Goal: Answer question/provide support: Share knowledge or assist other users

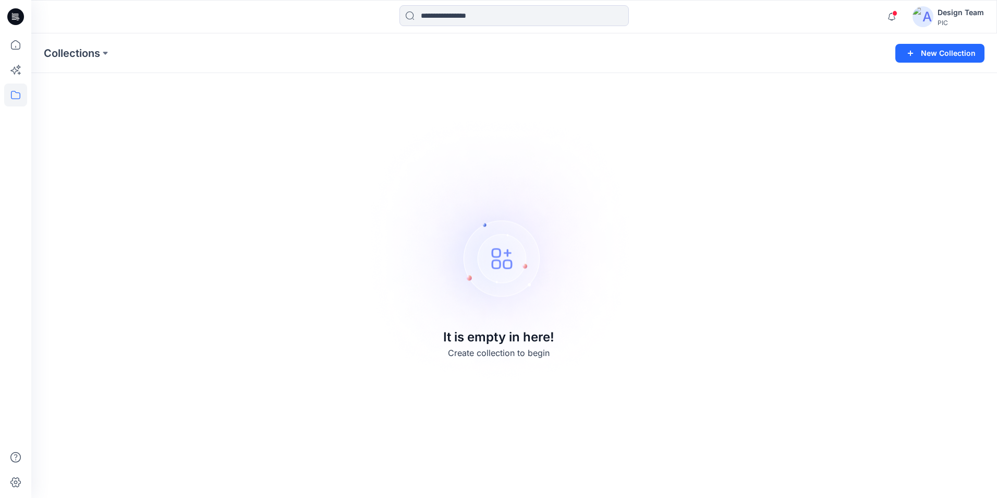
click at [959, 16] on div "Design Team" at bounding box center [961, 12] width 46 height 13
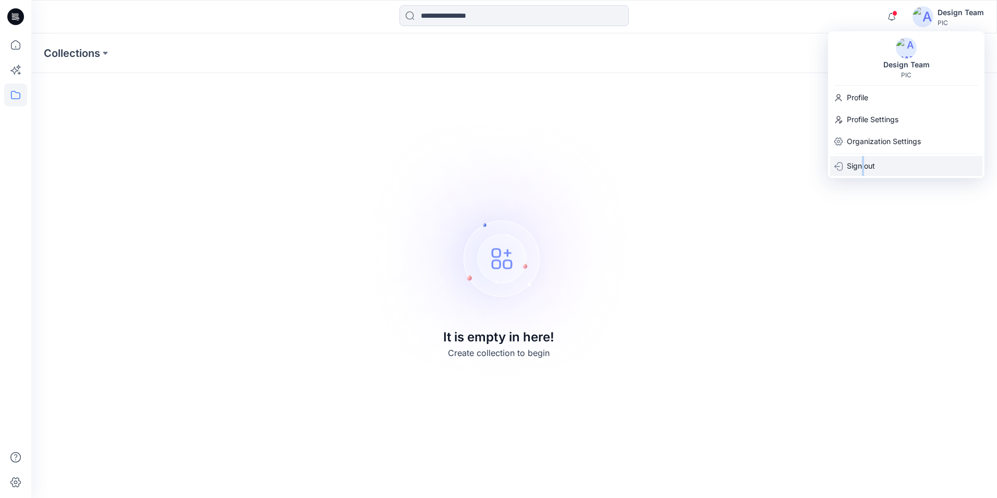
click at [863, 168] on p "Sign out" at bounding box center [861, 166] width 28 height 20
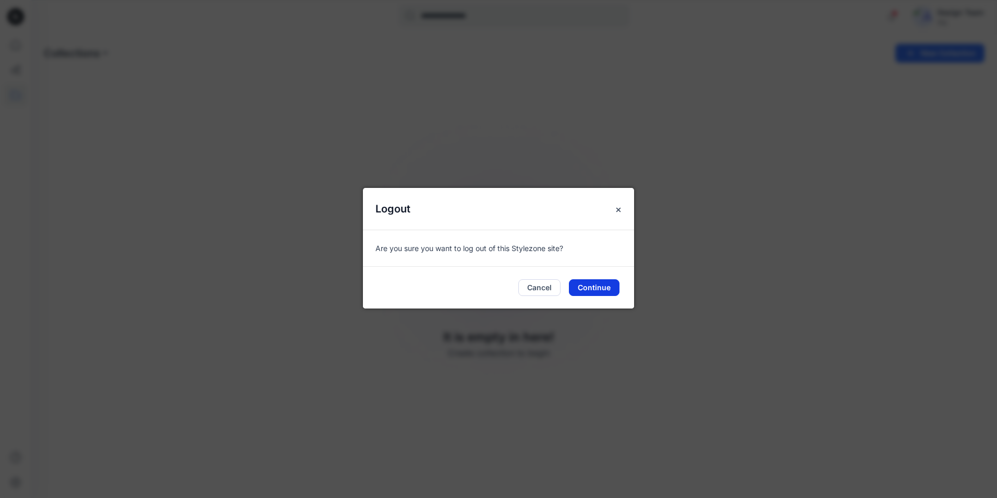
click at [584, 286] on button "Continue" at bounding box center [594, 287] width 51 height 17
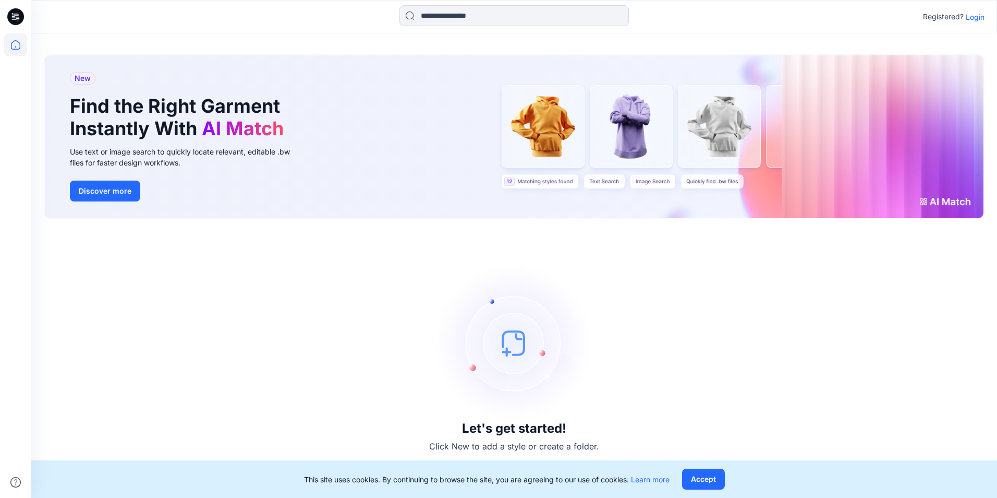
drag, startPoint x: 975, startPoint y: 16, endPoint x: 957, endPoint y: 24, distance: 19.6
click at [975, 16] on p "Login" at bounding box center [975, 16] width 19 height 11
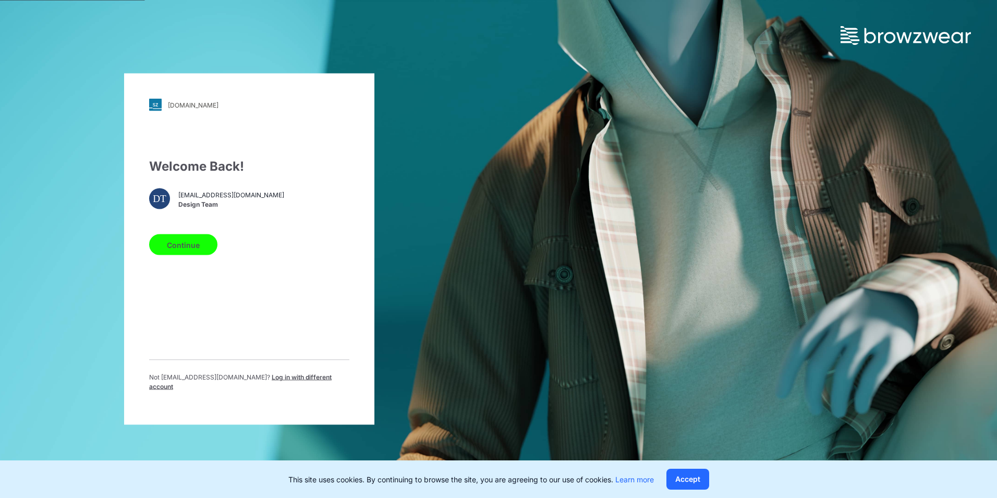
click at [178, 247] on button "Continue" at bounding box center [183, 244] width 68 height 21
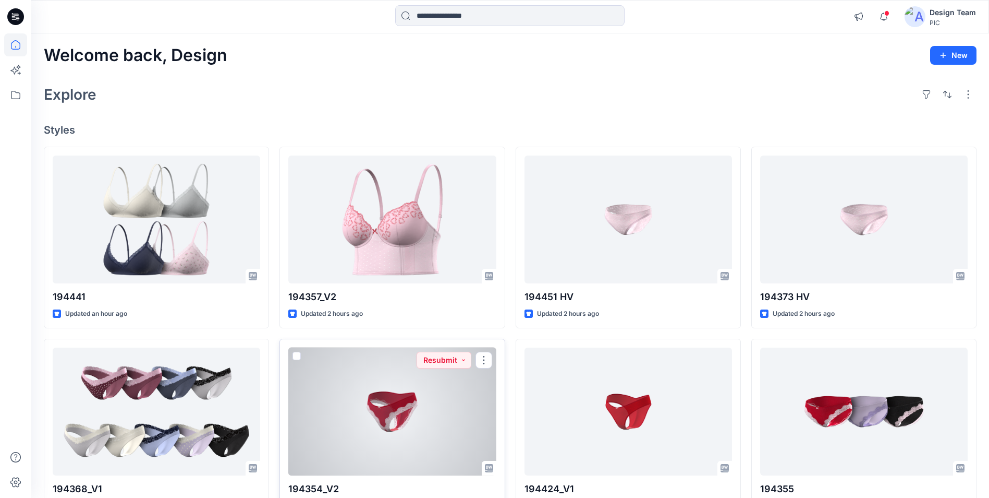
scroll to position [52, 0]
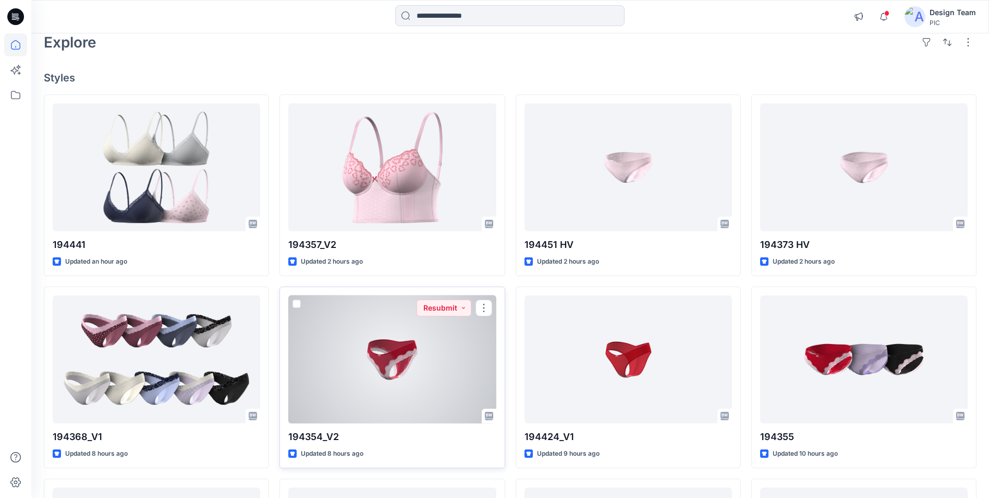
click at [452, 337] on div at bounding box center [392, 359] width 208 height 128
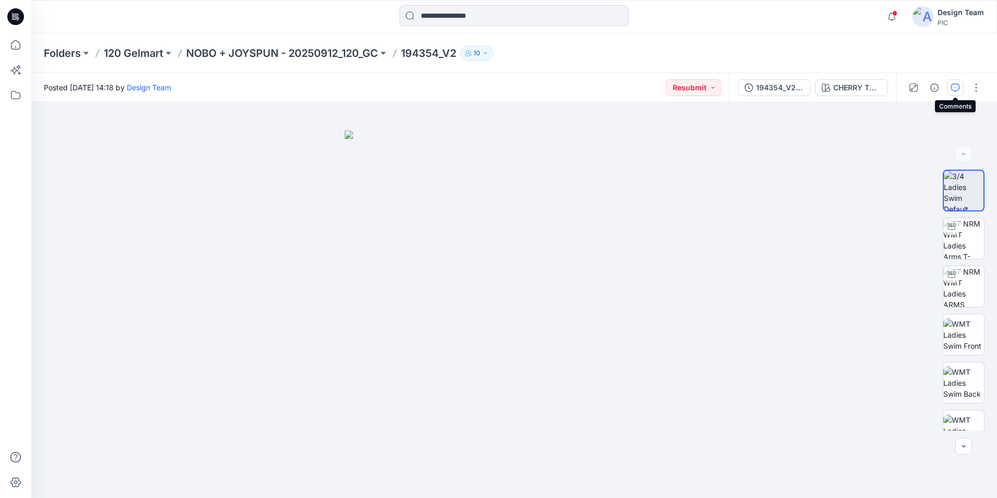
click at [955, 86] on icon "button" at bounding box center [955, 87] width 8 height 8
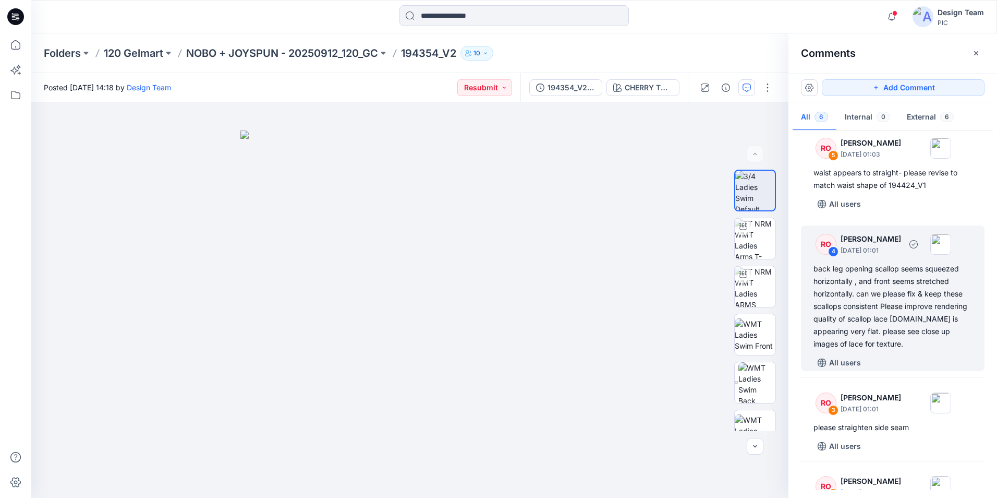
scroll to position [254, 0]
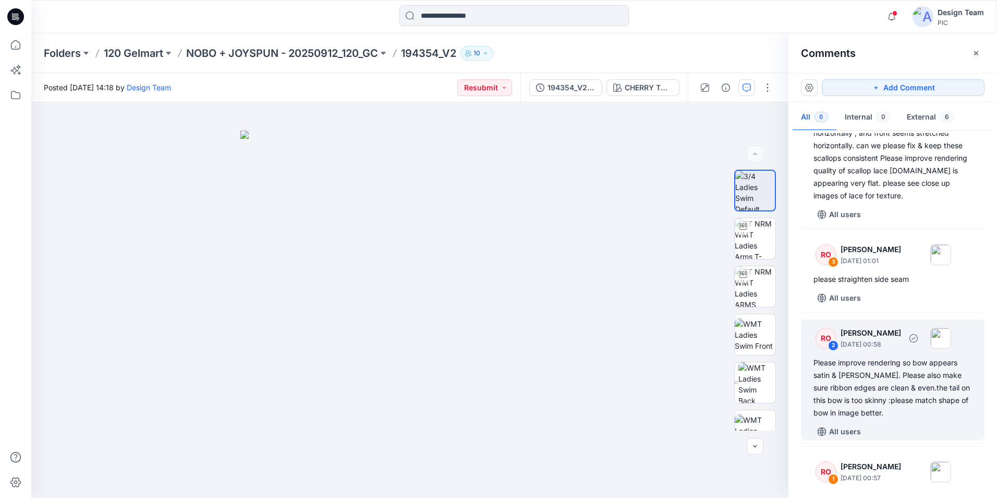
click at [891, 382] on div "Please improve rendering so bow appears satin & shiny. Please also make sure ri…" at bounding box center [893, 387] width 159 height 63
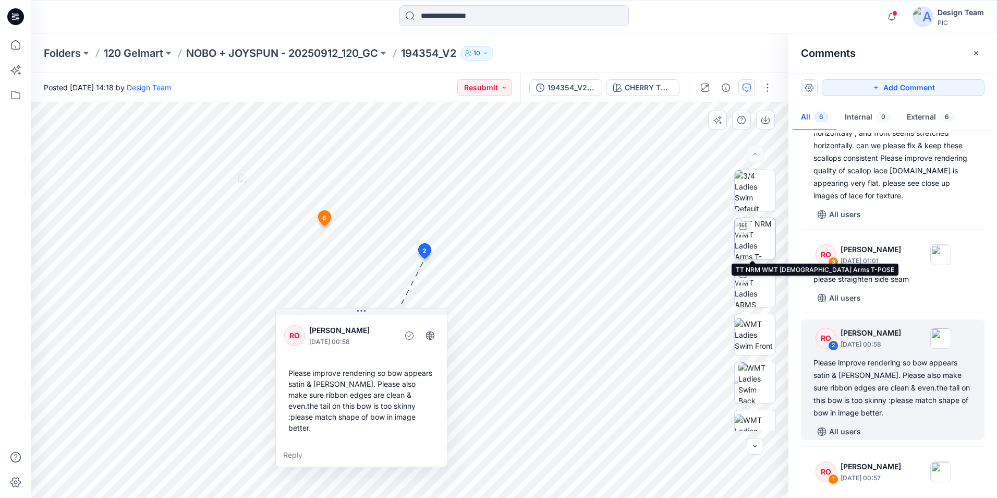
click at [759, 232] on img at bounding box center [755, 238] width 41 height 41
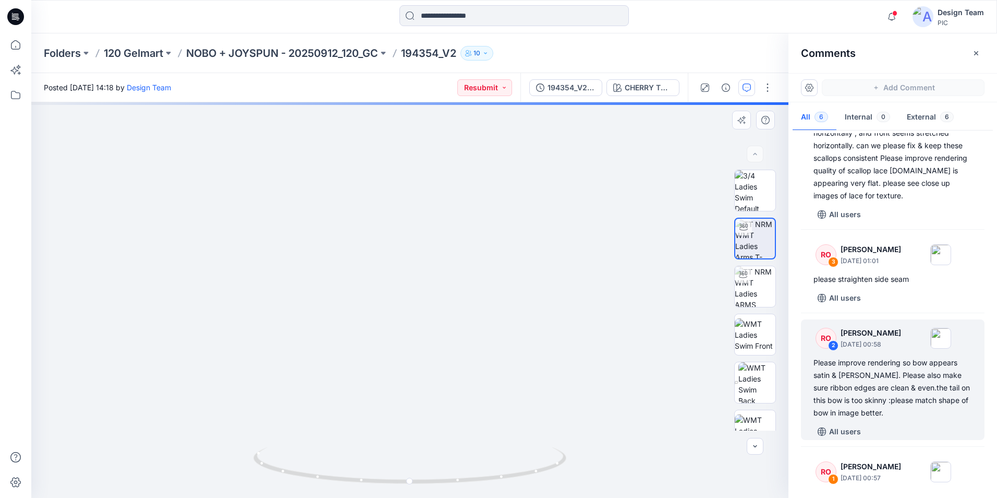
click at [490, 384] on img at bounding box center [409, 144] width 1017 height 706
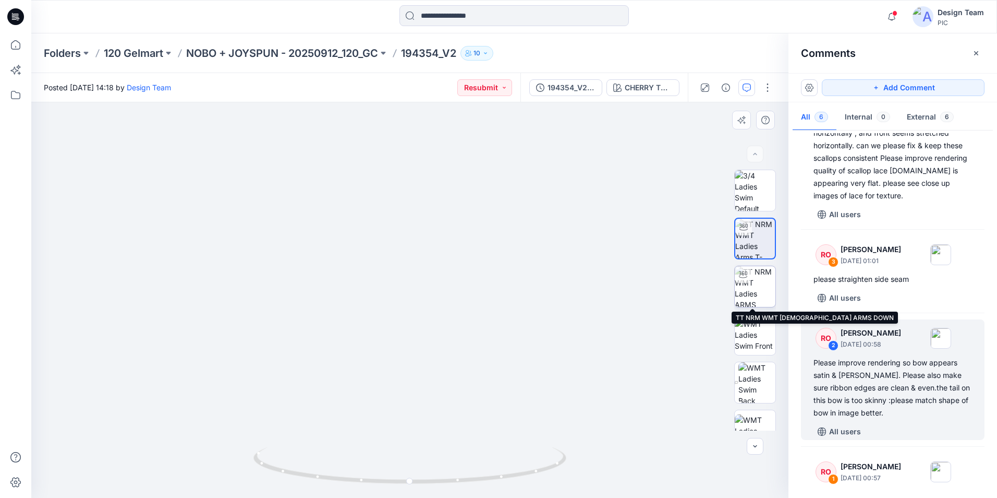
click at [759, 276] on img at bounding box center [755, 286] width 41 height 41
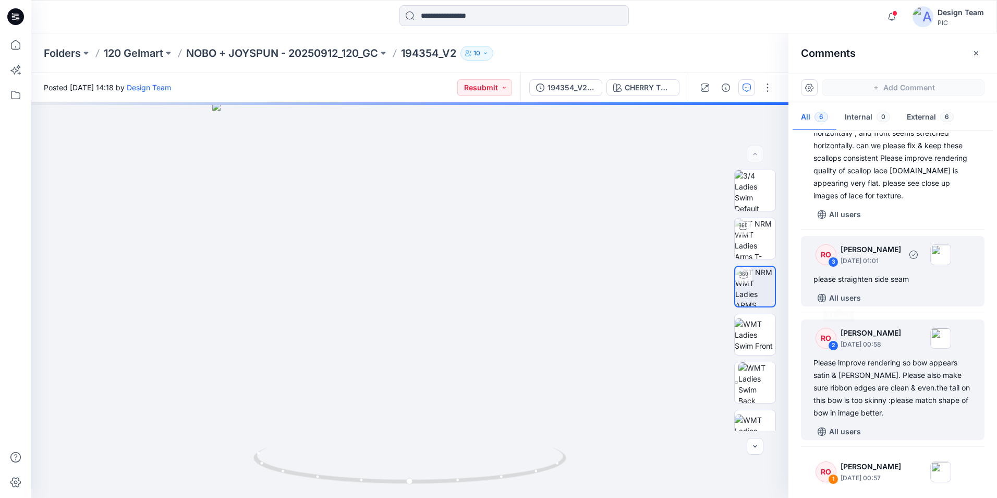
scroll to position [202, 0]
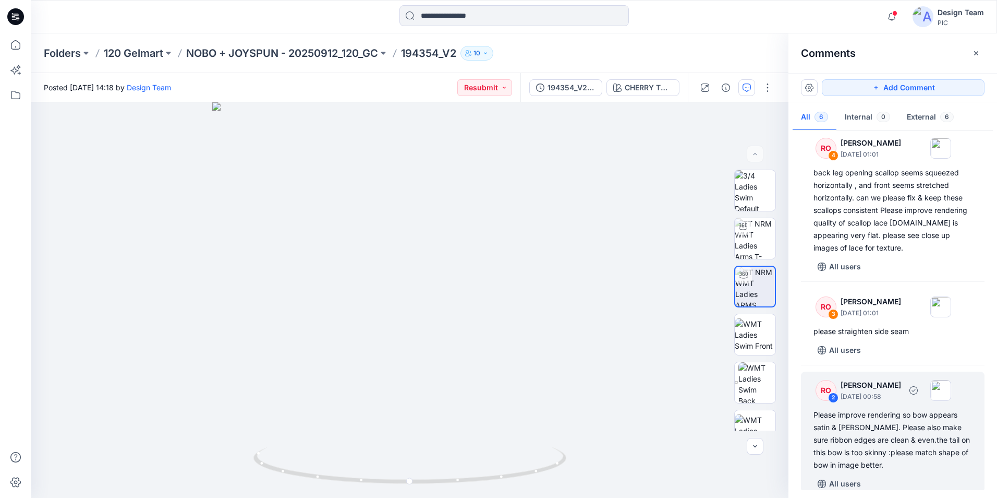
click at [881, 428] on div "Please improve rendering so bow appears satin & shiny. Please also make sure ri…" at bounding box center [893, 439] width 159 height 63
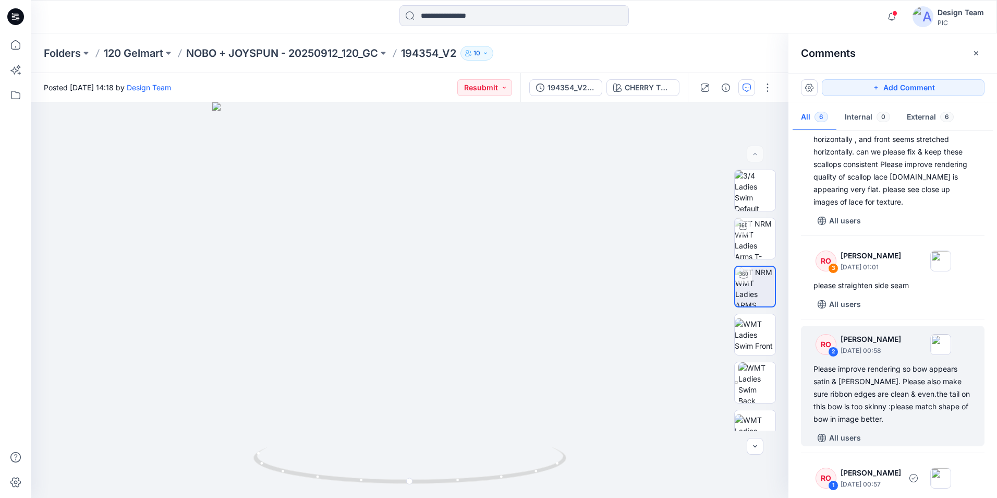
scroll to position [306, 0]
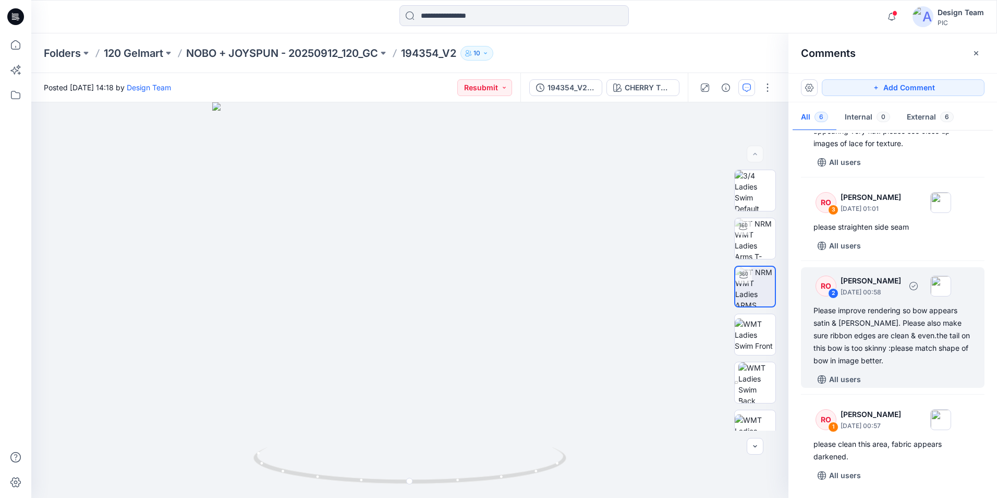
click at [875, 336] on div "Please improve rendering so bow appears satin & shiny. Please also make sure ri…" at bounding box center [893, 335] width 159 height 63
click at [586, 88] on div "194354_V2_V2" at bounding box center [572, 87] width 48 height 11
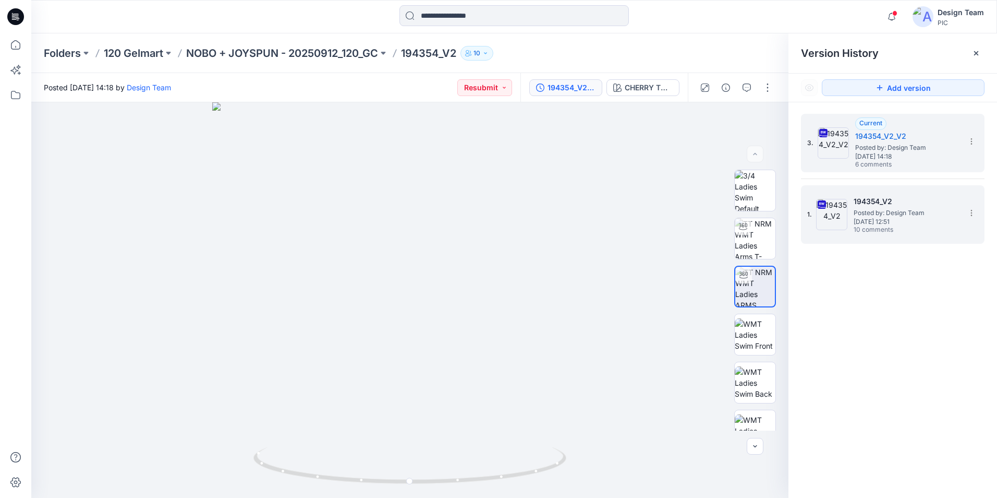
click at [900, 218] on span "Monday, September 29, 2025 12:51" at bounding box center [906, 221] width 104 height 7
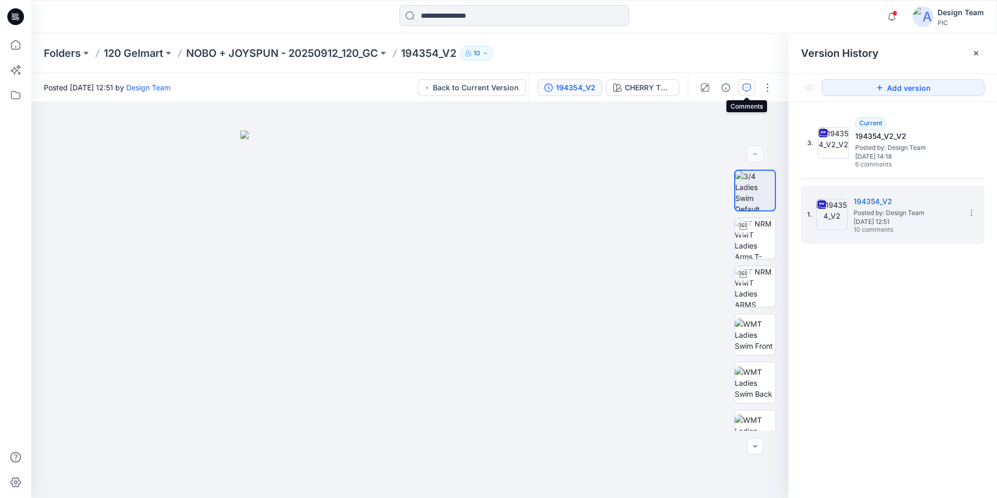
click at [748, 87] on icon "button" at bounding box center [747, 87] width 8 height 8
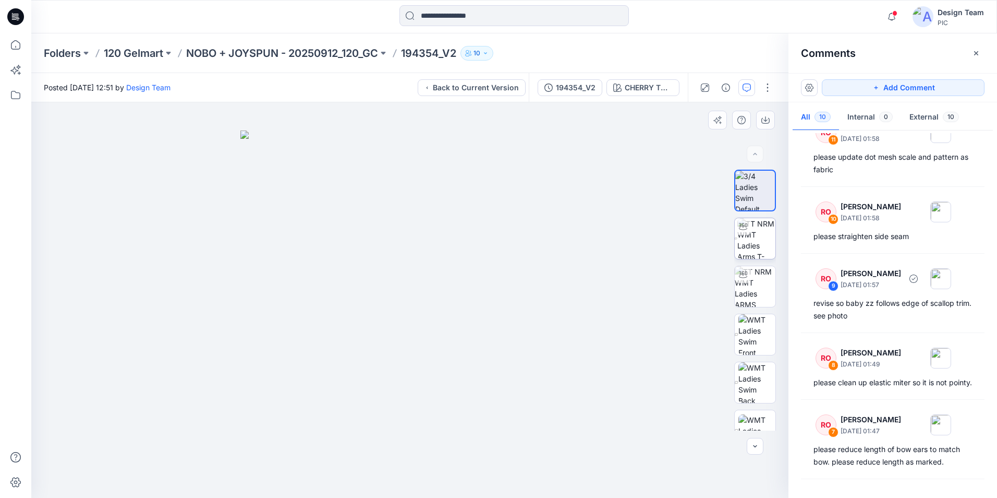
scroll to position [0, 0]
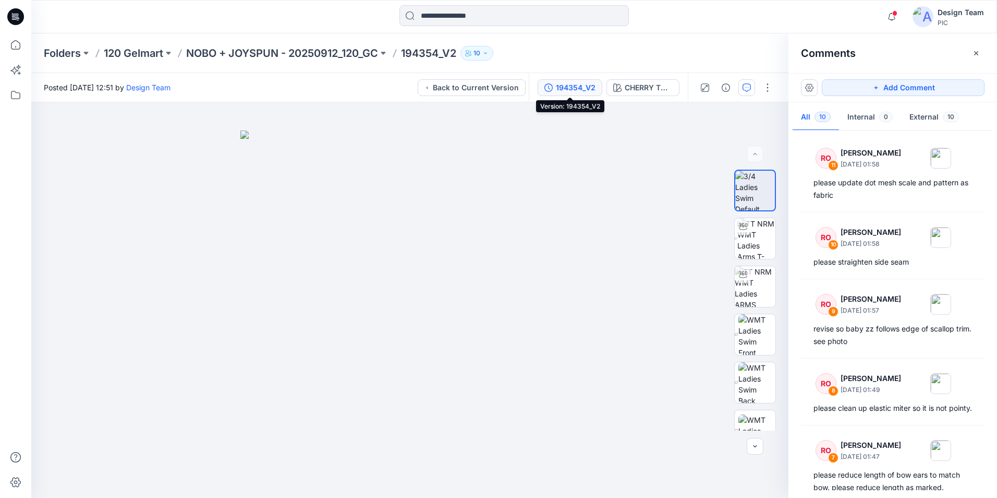
click at [574, 84] on div "194354_V2" at bounding box center [576, 87] width 40 height 11
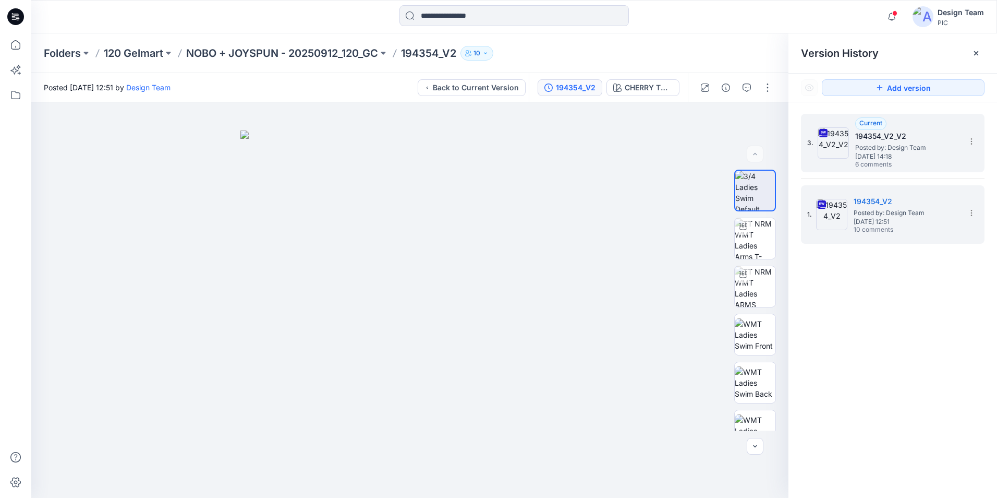
click at [880, 148] on span "Posted by: Design Team" at bounding box center [907, 147] width 104 height 10
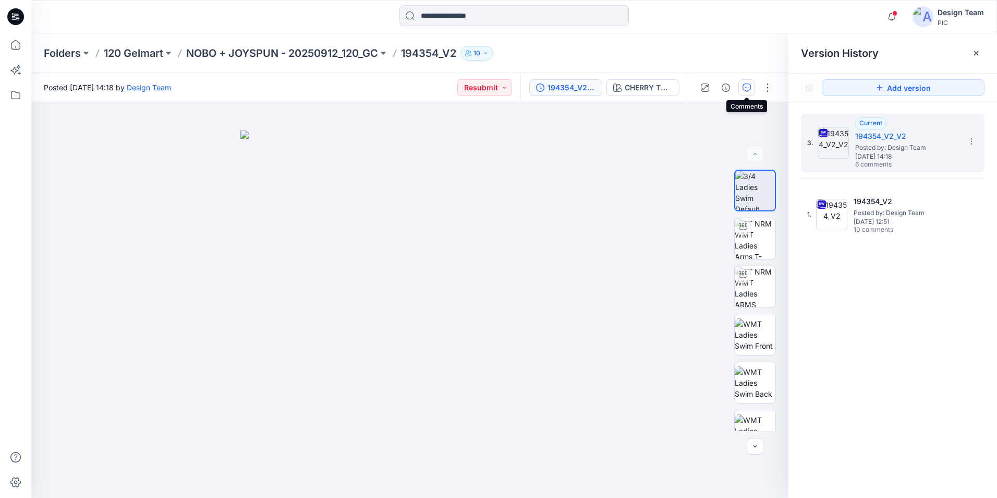
click at [747, 86] on icon "button" at bounding box center [747, 87] width 8 height 8
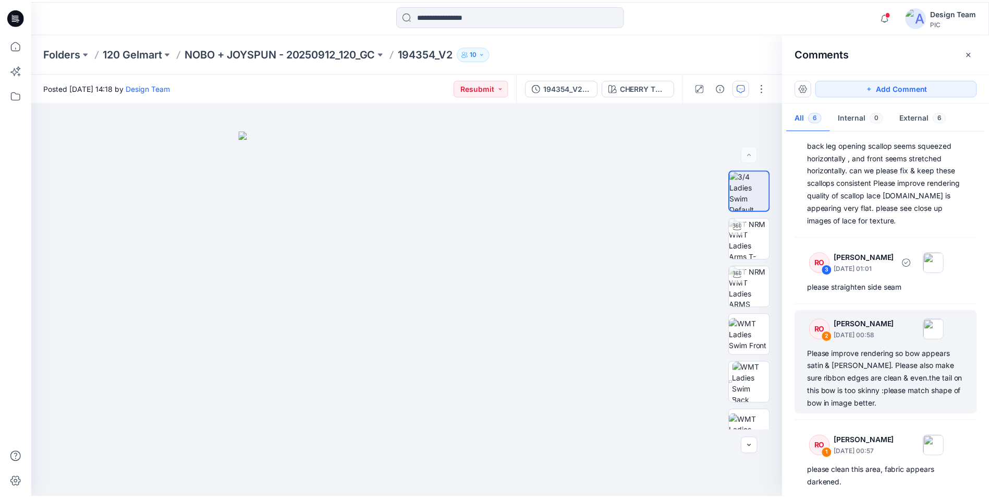
scroll to position [206, 0]
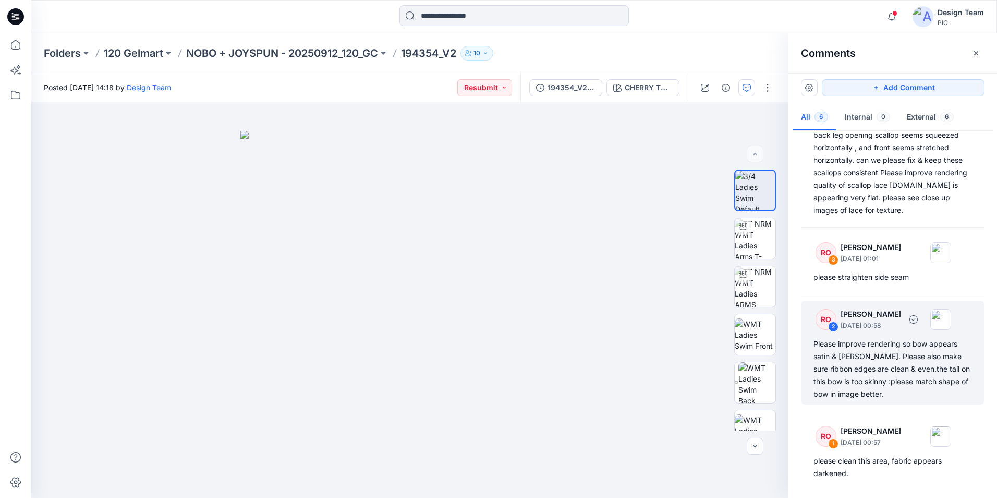
click at [884, 366] on div "Please improve rendering so bow appears satin & shiny. Please also make sure ri…" at bounding box center [893, 368] width 159 height 63
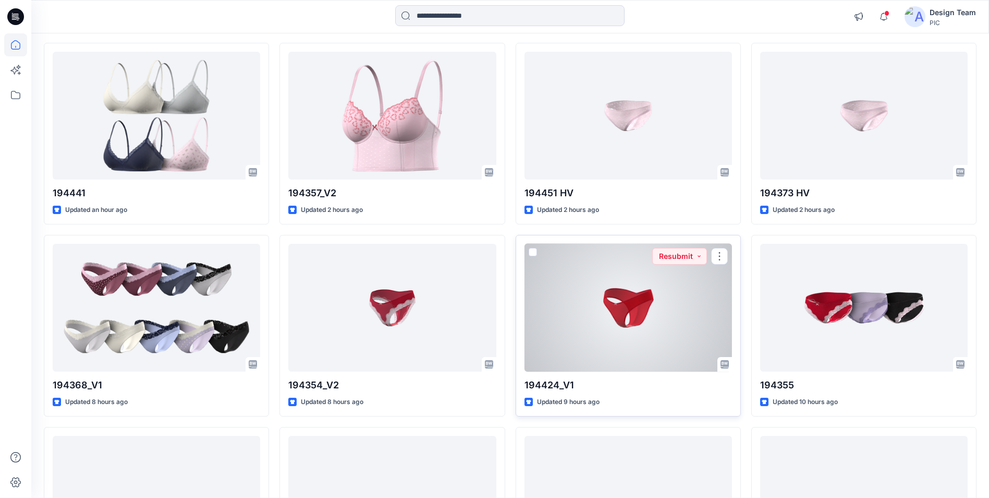
scroll to position [104, 0]
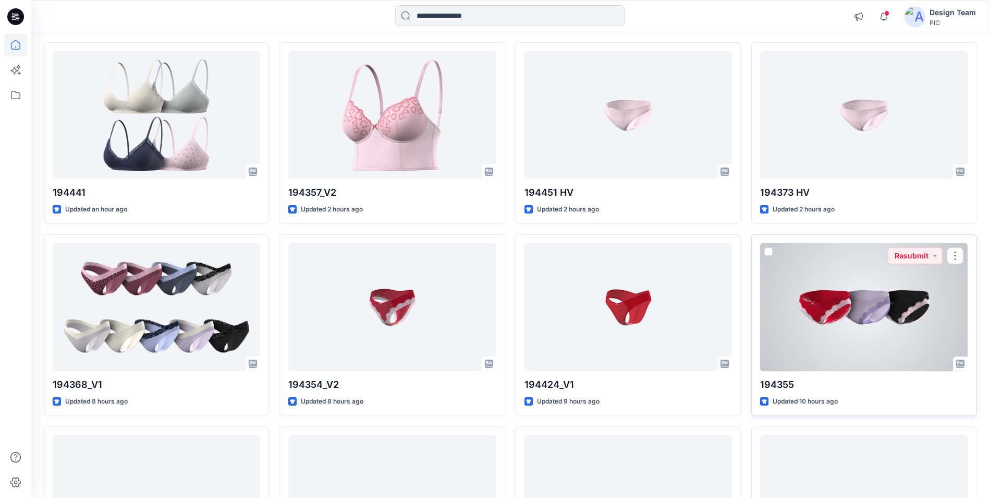
click at [897, 273] on div at bounding box center [864, 307] width 208 height 128
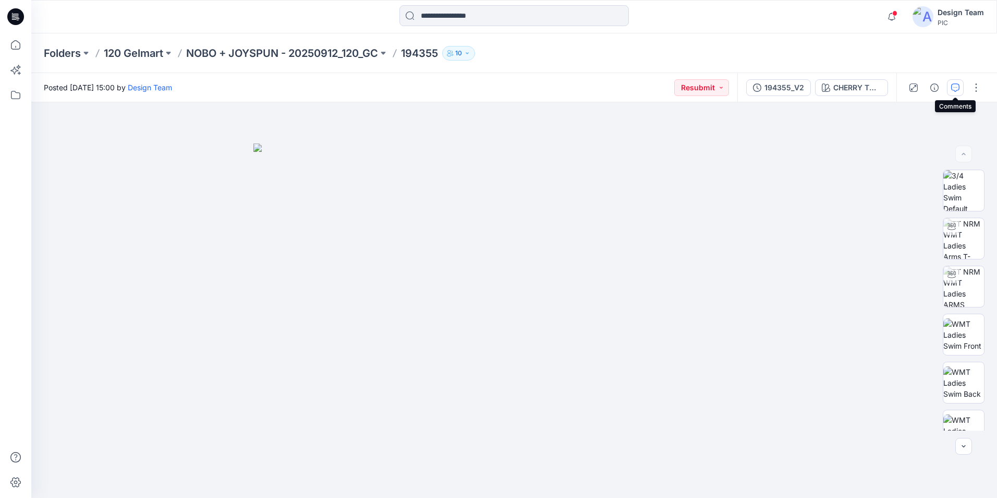
click at [957, 88] on icon "button" at bounding box center [955, 87] width 8 height 8
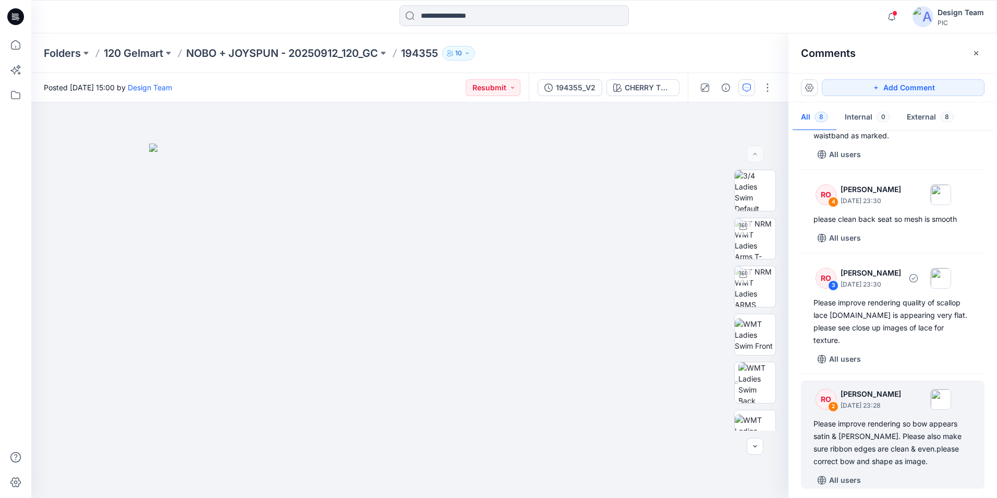
scroll to position [417, 0]
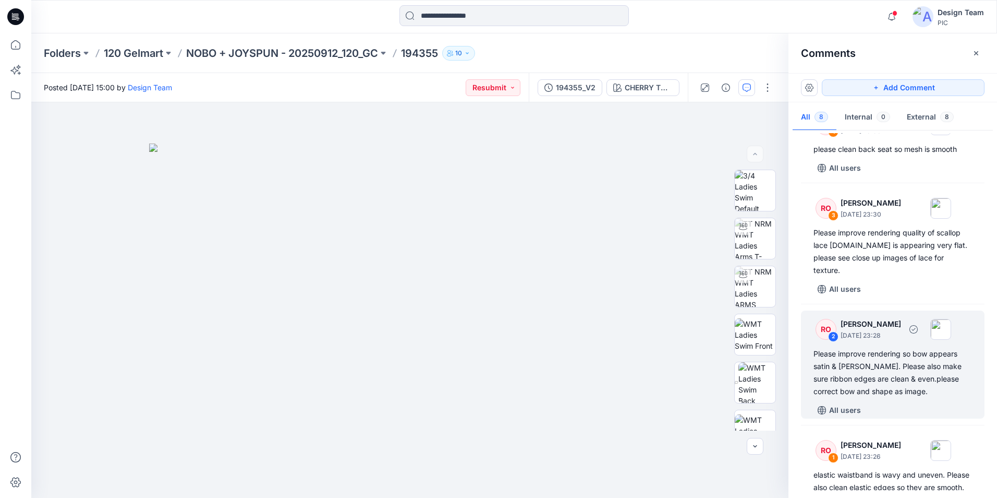
click at [890, 361] on div "Please improve rendering so bow appears satin & shiny. Please also make sure ri…" at bounding box center [893, 372] width 159 height 50
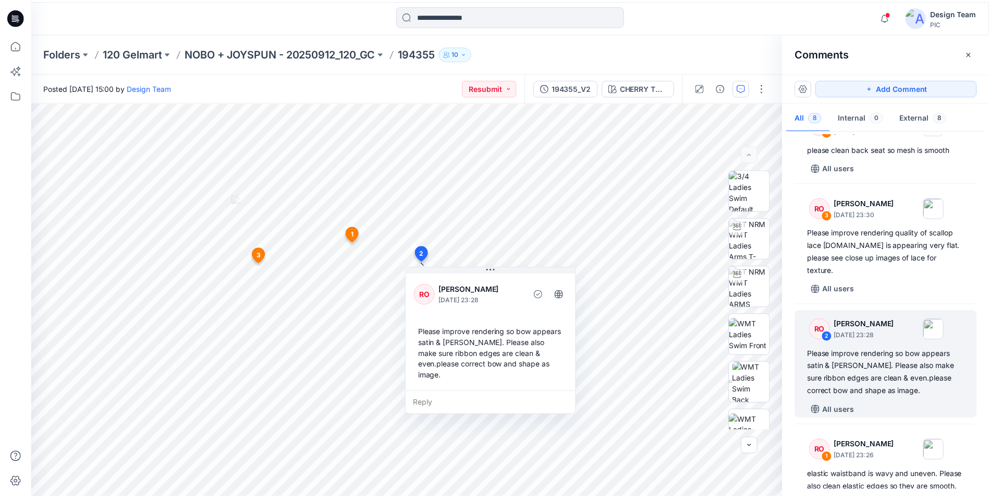
scroll to position [104, 0]
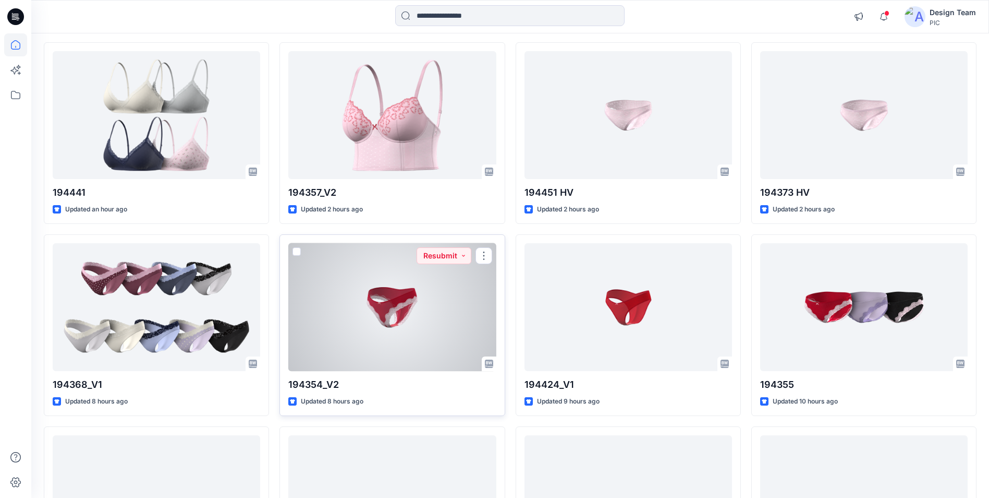
click at [390, 313] on div at bounding box center [392, 307] width 208 height 128
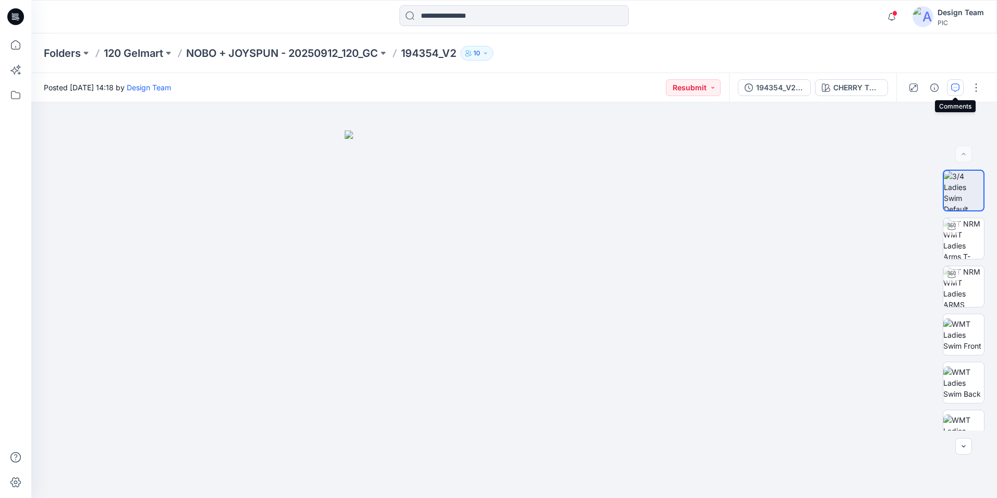
click at [956, 84] on icon "button" at bounding box center [955, 87] width 8 height 8
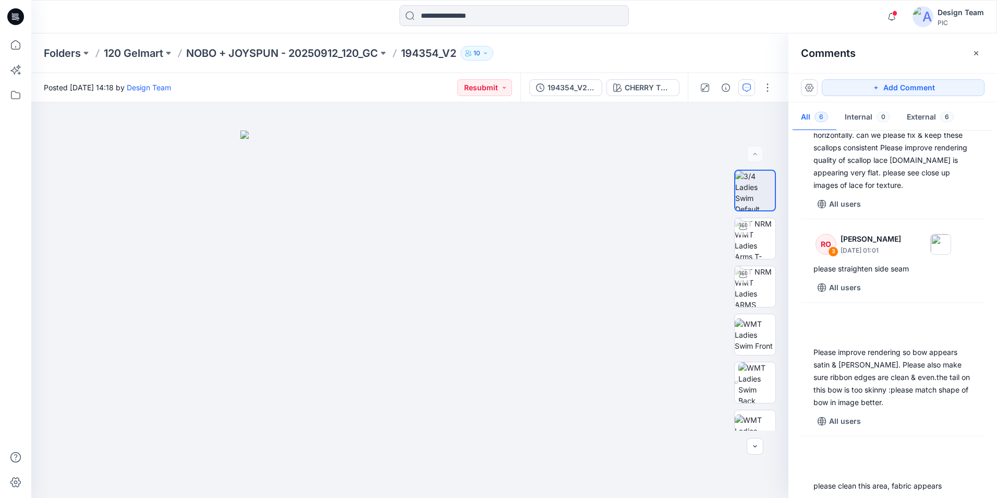
scroll to position [306, 0]
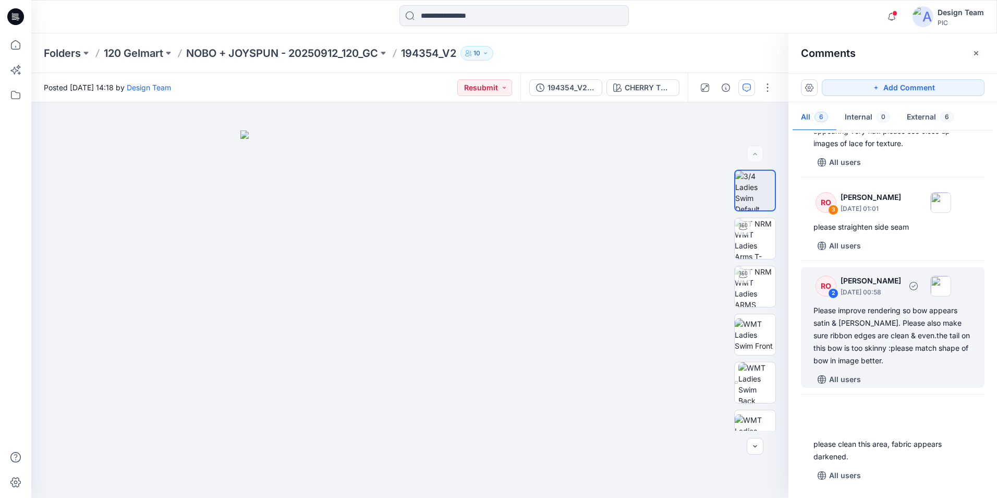
click at [868, 335] on div "Please improve rendering so bow appears satin & shiny. Please also make sure ri…" at bounding box center [893, 335] width 159 height 63
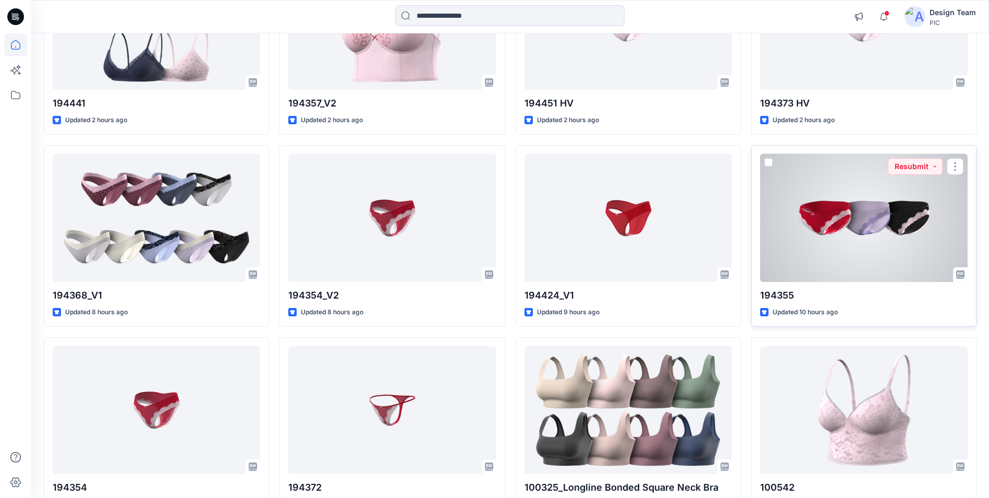
scroll to position [261, 0]
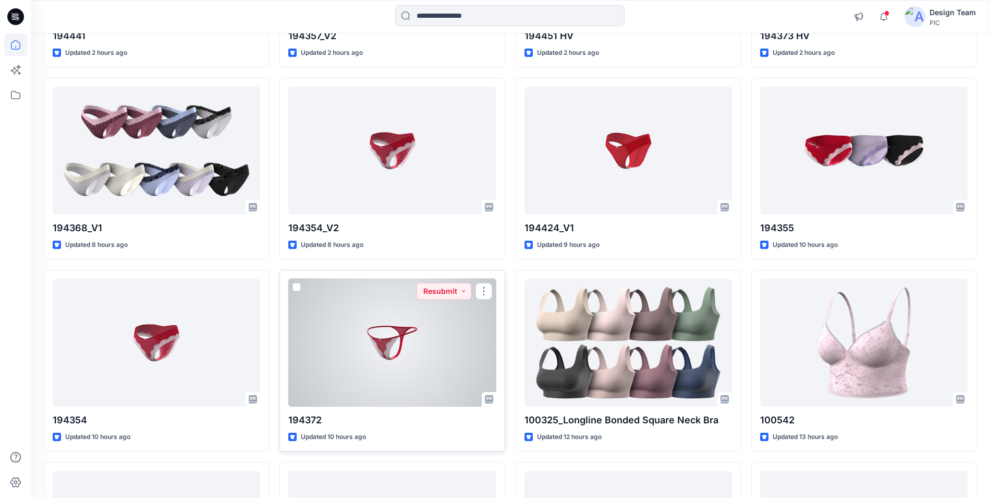
click at [449, 345] on div at bounding box center [392, 343] width 208 height 128
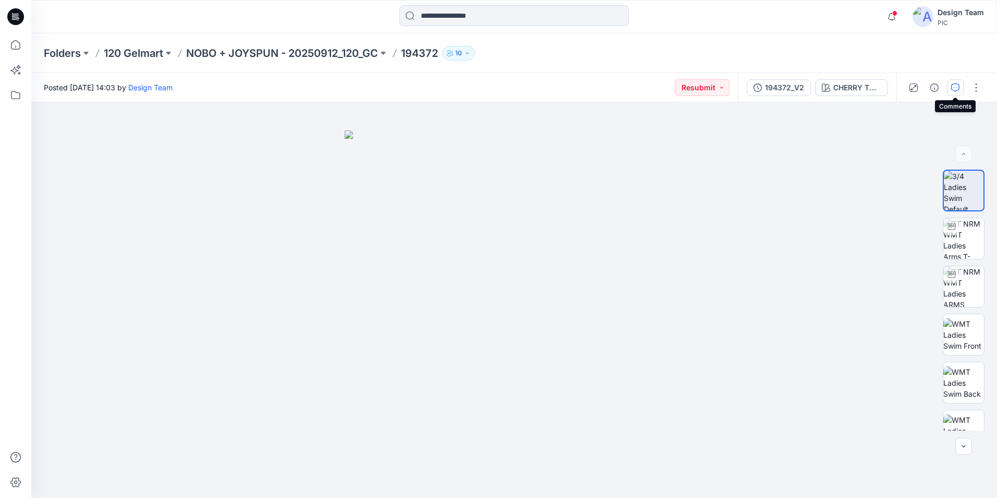
click at [956, 87] on icon "button" at bounding box center [955, 87] width 8 height 8
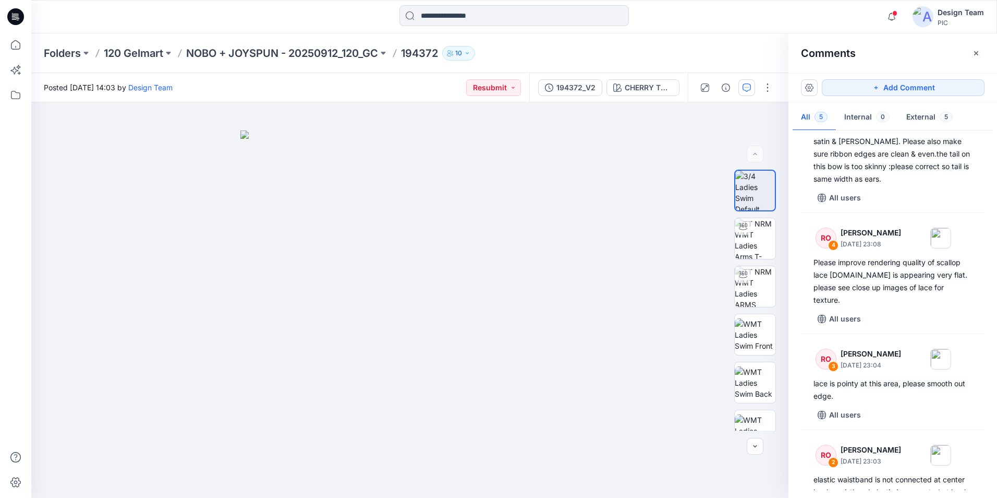
scroll to position [2, 0]
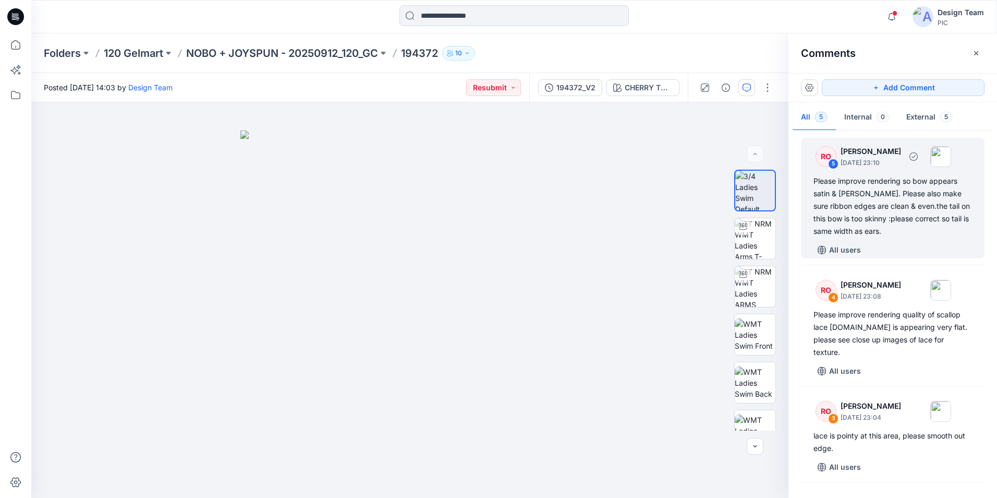
click at [858, 192] on div "Please improve rendering so bow appears satin & shiny. Please also make sure ri…" at bounding box center [893, 206] width 159 height 63
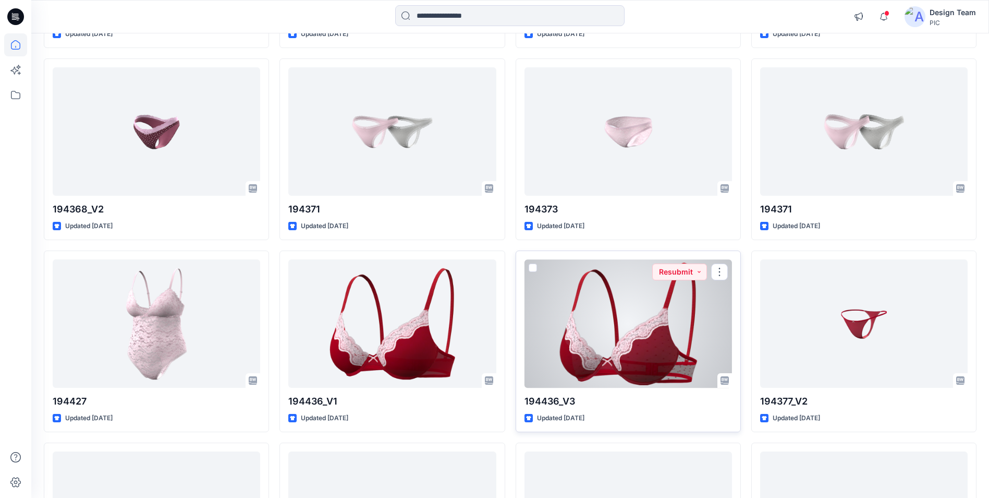
scroll to position [2200, 0]
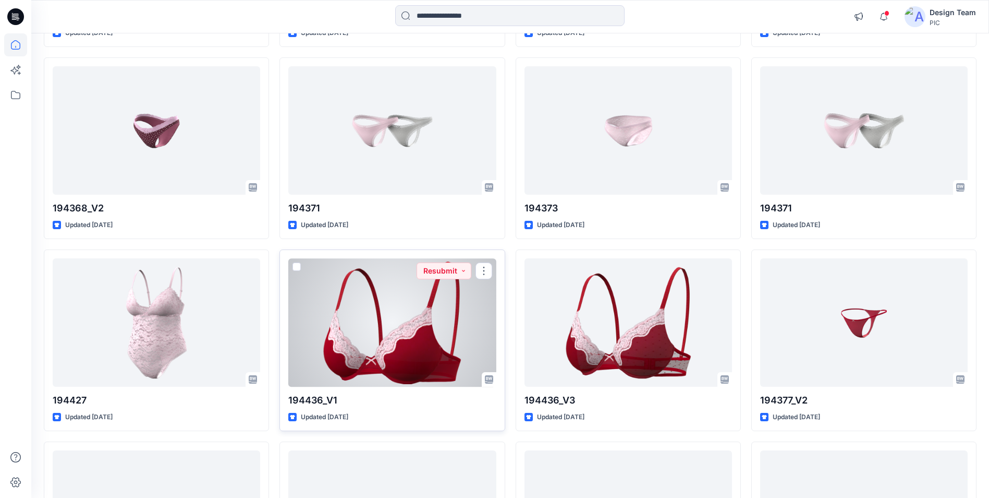
click at [474, 326] on div at bounding box center [392, 322] width 208 height 128
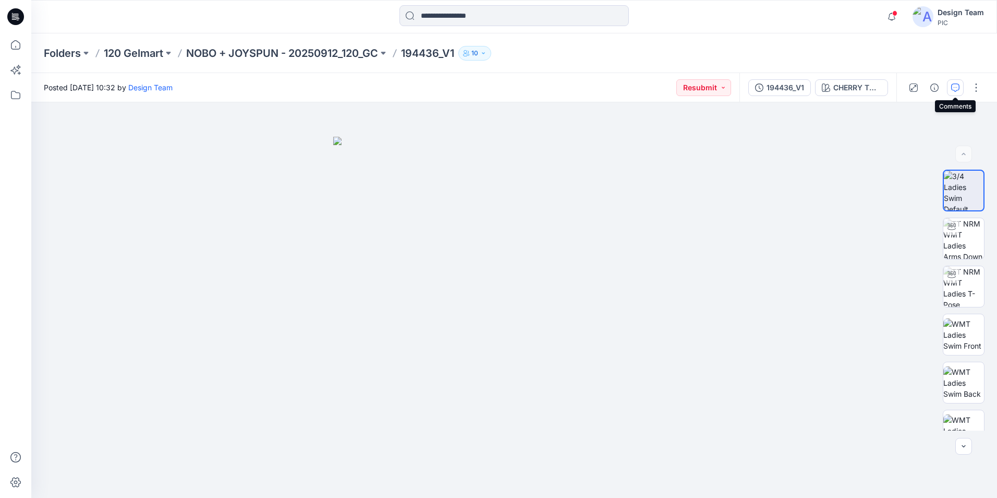
click at [956, 88] on icon "button" at bounding box center [955, 87] width 8 height 8
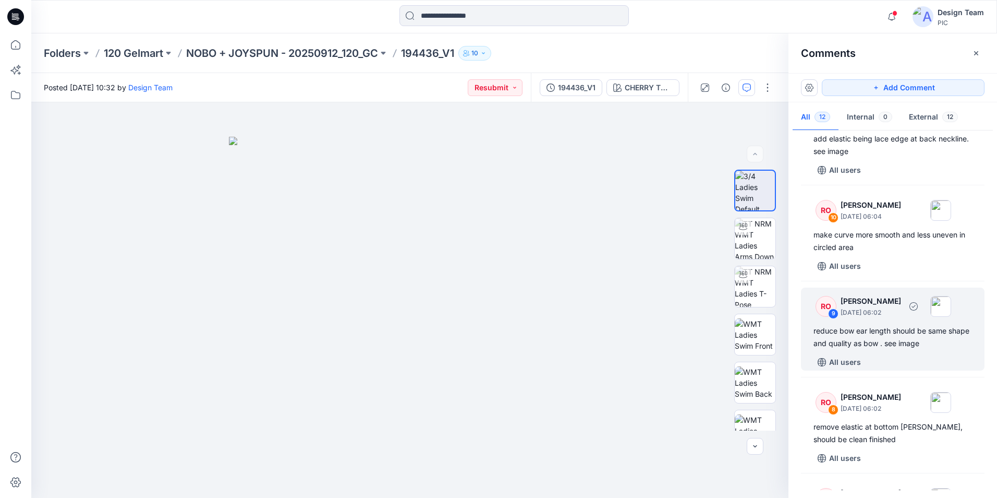
scroll to position [156, 0]
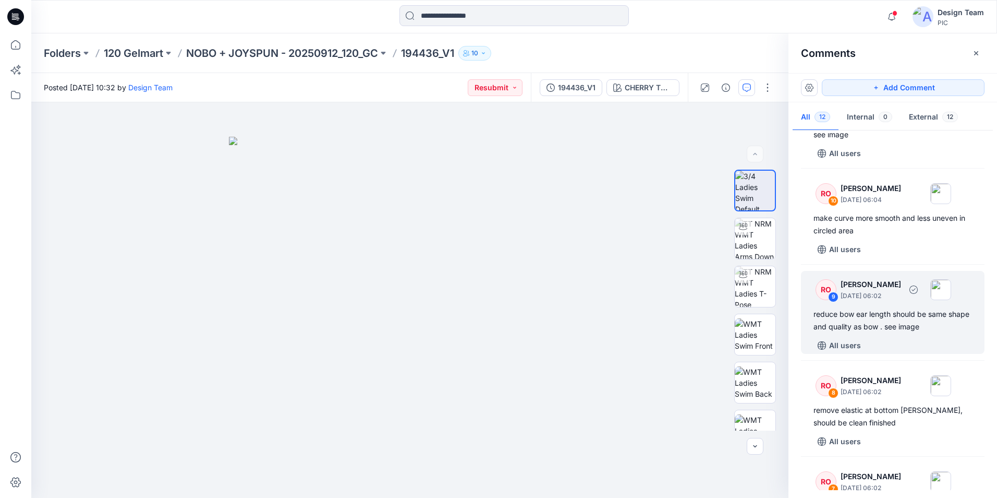
click at [864, 324] on div "reduce bow ear length should be same shape and quality as bow . see image" at bounding box center [893, 320] width 159 height 25
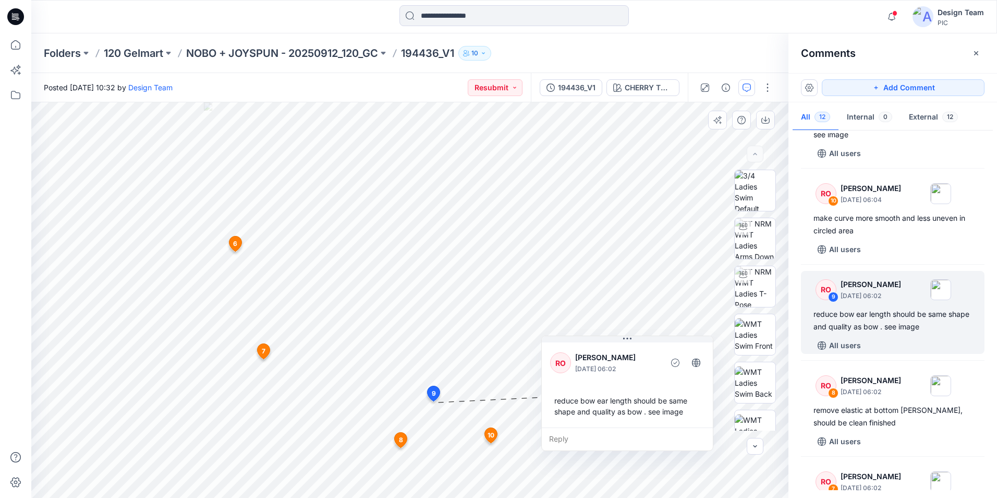
drag, startPoint x: 473, startPoint y: 362, endPoint x: 636, endPoint y: 349, distance: 164.3
click at [636, 349] on div "RO Raquel Ortiz October 01, 2025 06:02" at bounding box center [627, 362] width 154 height 29
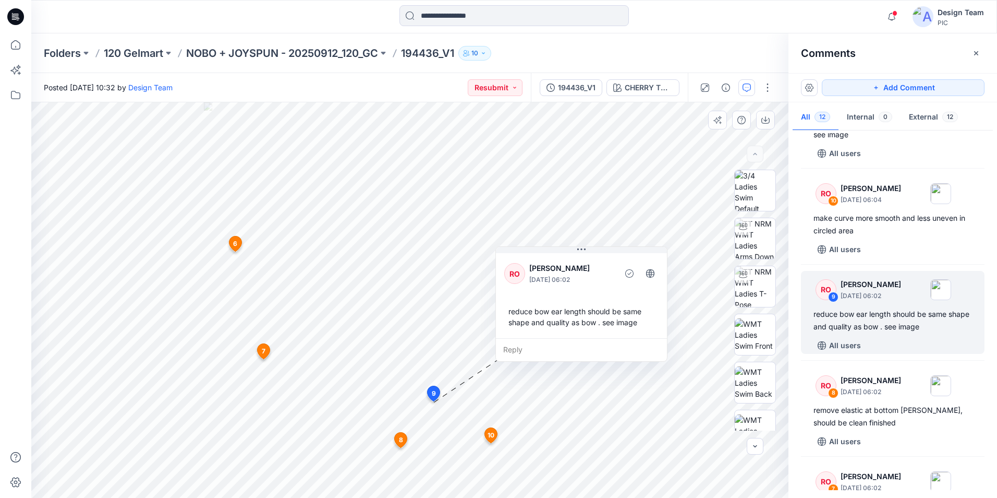
drag, startPoint x: 649, startPoint y: 408, endPoint x: 603, endPoint y: 319, distance: 100.3
click at [603, 319] on div "reduce bow ear length should be same shape and quality as bow . see image" at bounding box center [581, 316] width 154 height 30
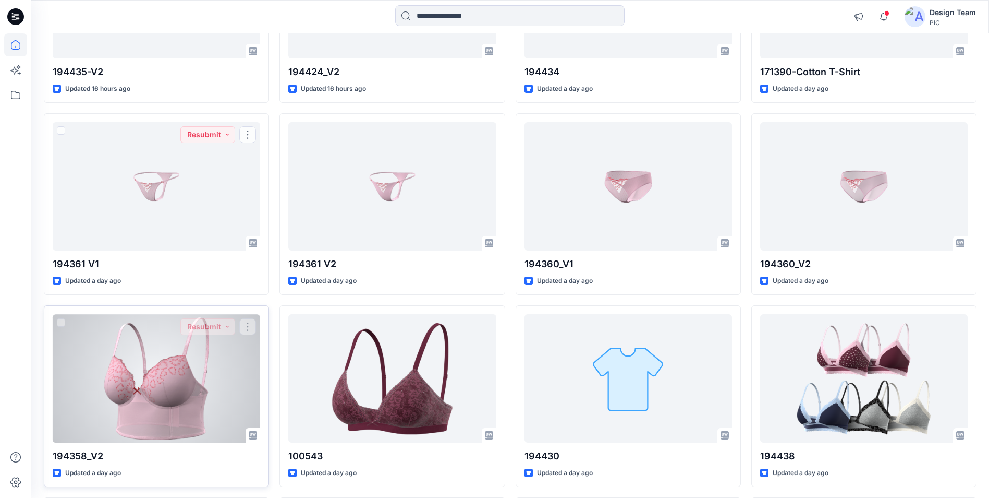
scroll to position [1574, 0]
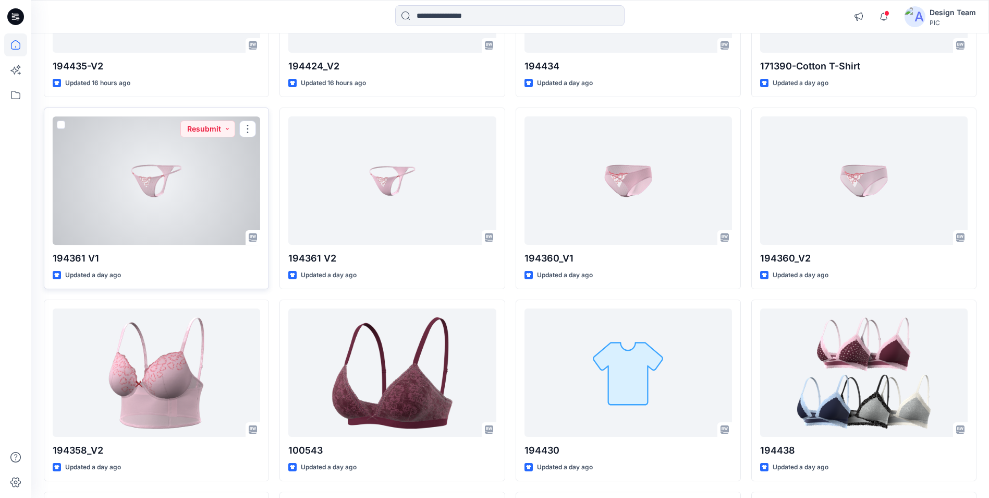
click at [233, 161] on div at bounding box center [157, 180] width 208 height 128
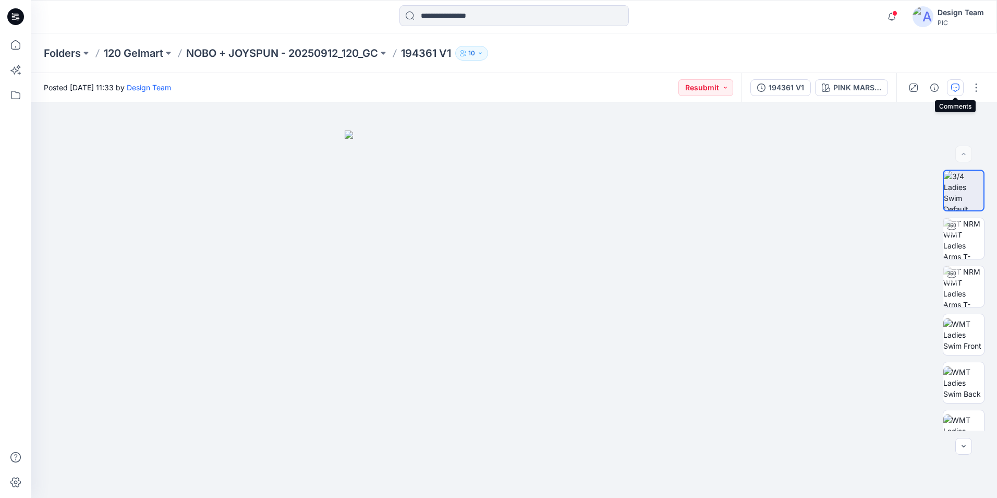
click at [957, 88] on icon "button" at bounding box center [955, 87] width 8 height 8
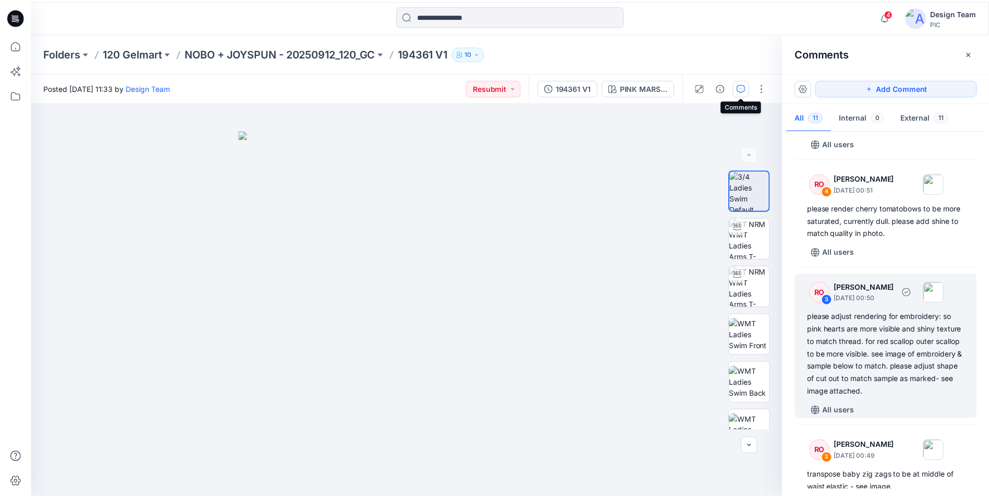
scroll to position [630, 0]
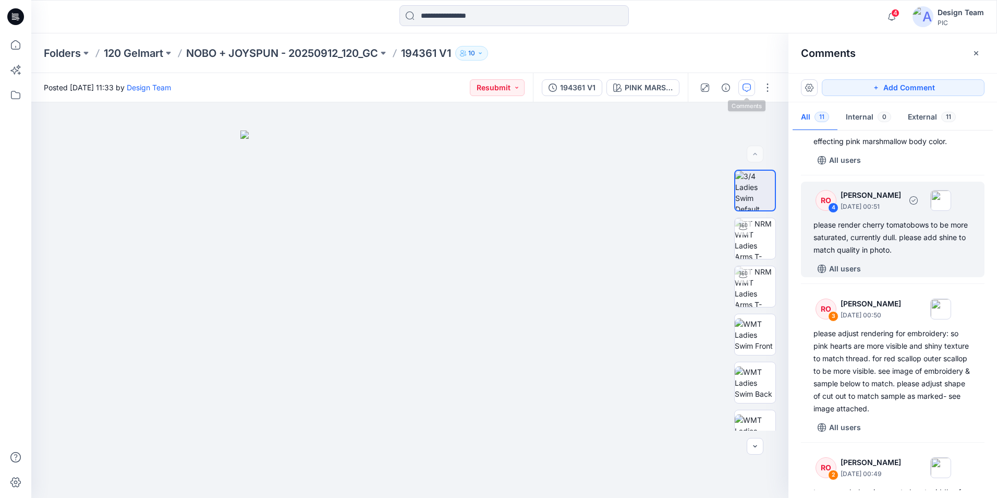
click at [917, 246] on div "please render cherry tomatobows to be more saturated, currently dull. please ad…" at bounding box center [893, 238] width 159 height 38
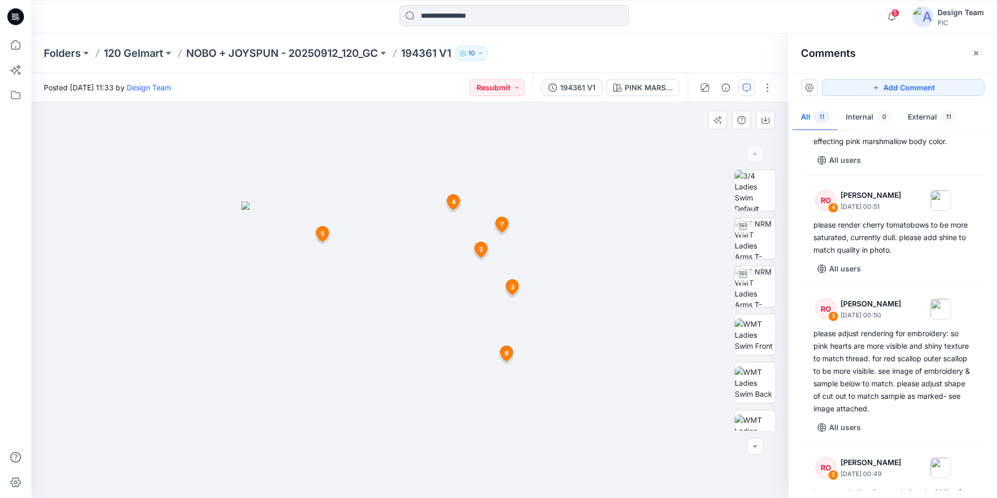
click at [414, 294] on img at bounding box center [409, 349] width 337 height 296
click at [427, 297] on img at bounding box center [409, 349] width 337 height 296
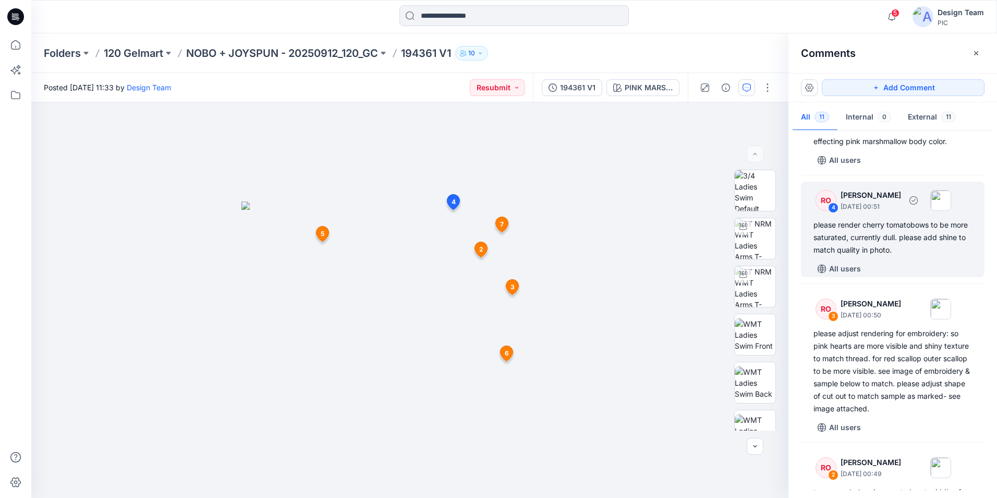
click at [868, 256] on div "please render cherry tomatobows to be more saturated, currently dull. please ad…" at bounding box center [893, 238] width 159 height 38
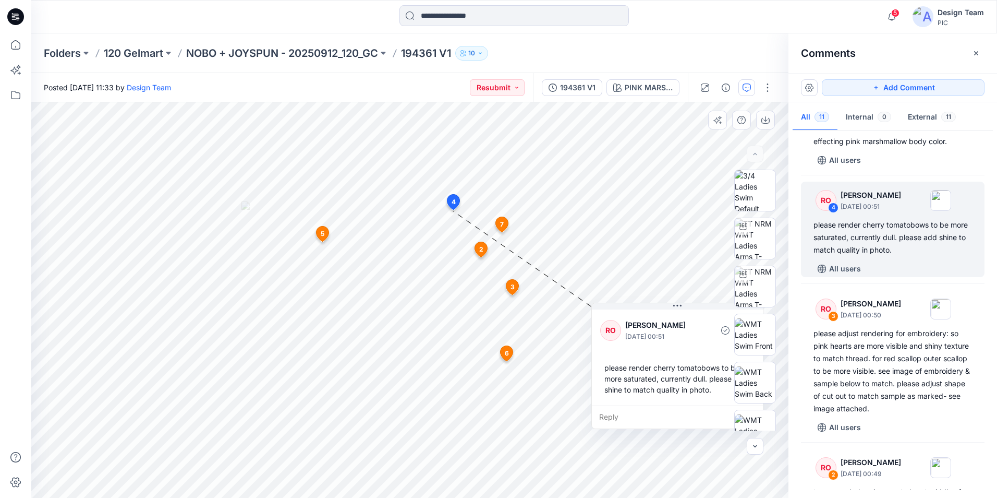
drag, startPoint x: 576, startPoint y: 253, endPoint x: 706, endPoint y: 321, distance: 146.3
click at [706, 321] on p "[PERSON_NAME]" at bounding box center [667, 325] width 85 height 13
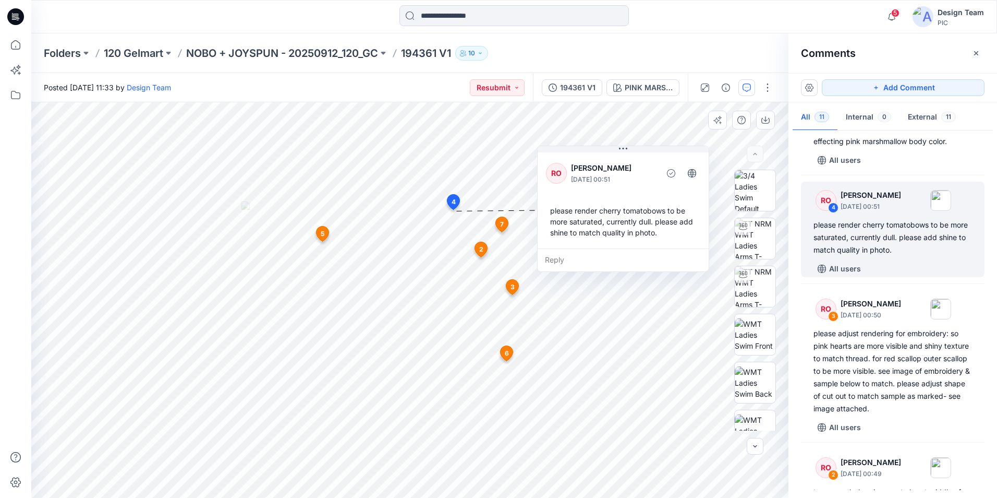
drag, startPoint x: 702, startPoint y: 320, endPoint x: 648, endPoint y: 163, distance: 166.1
click at [648, 163] on p "[PERSON_NAME]" at bounding box center [613, 168] width 85 height 13
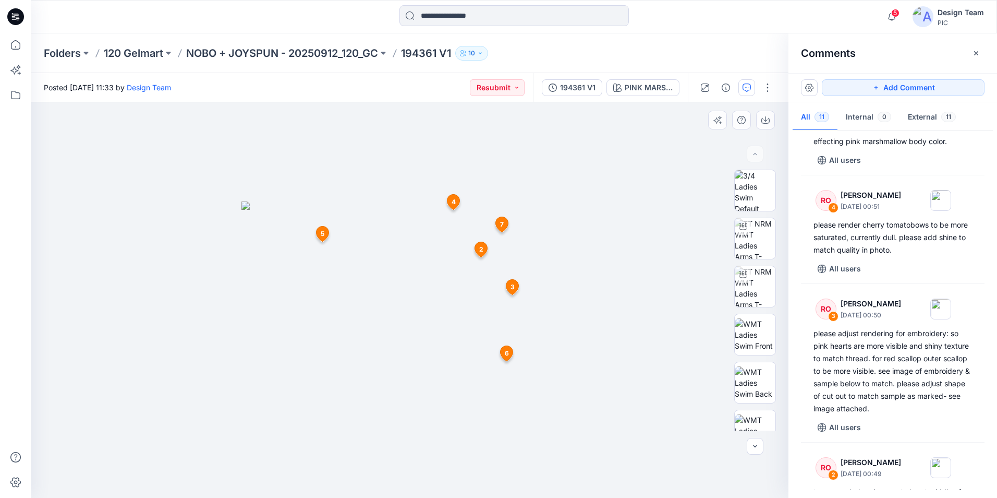
click at [299, 319] on img at bounding box center [409, 349] width 337 height 296
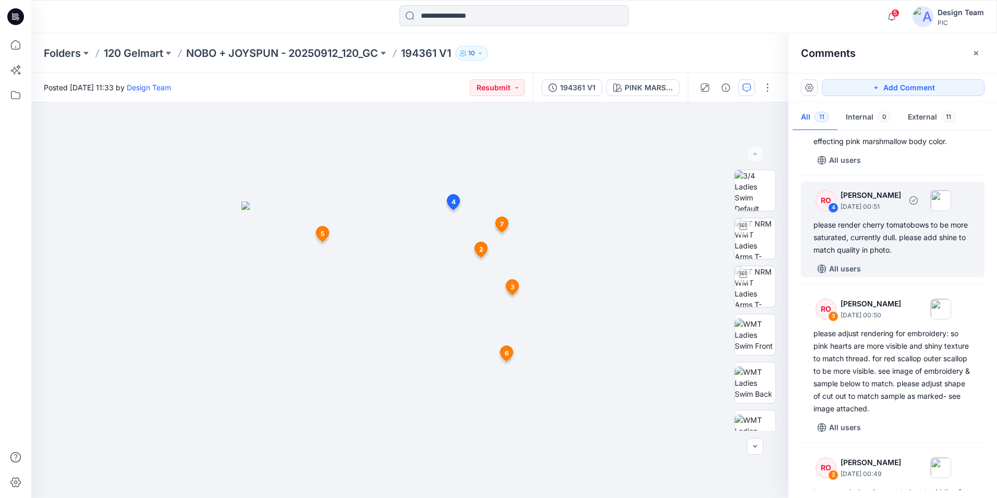
click at [891, 256] on div "please render cherry tomatobows to be more saturated, currently dull. please ad…" at bounding box center [893, 238] width 159 height 38
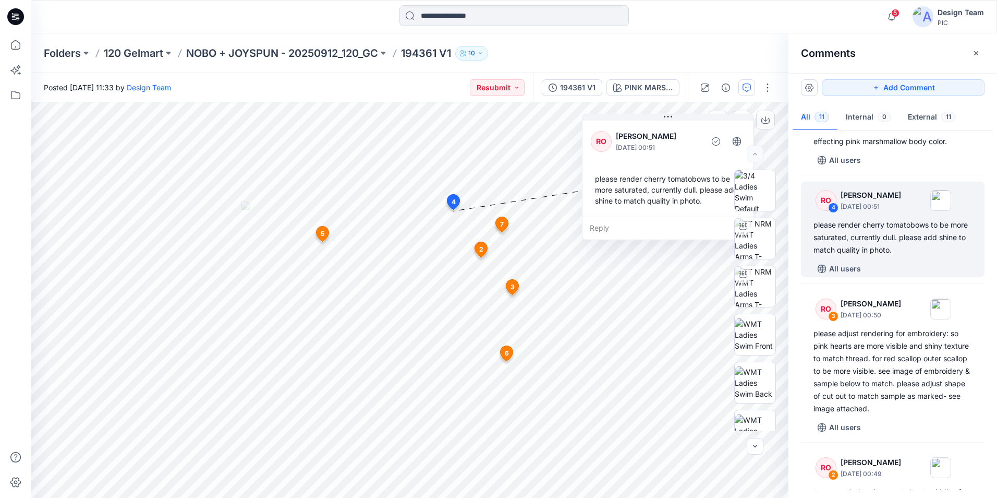
drag, startPoint x: 536, startPoint y: 282, endPoint x: 644, endPoint y: 155, distance: 166.9
click at [644, 155] on div "RO Raquel Ortiz October 02, 2025 00:51 please render cherry tomatobows to be mo…" at bounding box center [668, 167] width 171 height 98
click at [641, 159] on div "RO Raquel Ortiz October 02, 2025 00:51 please render cherry tomatobows to be mo…" at bounding box center [654, 166] width 171 height 98
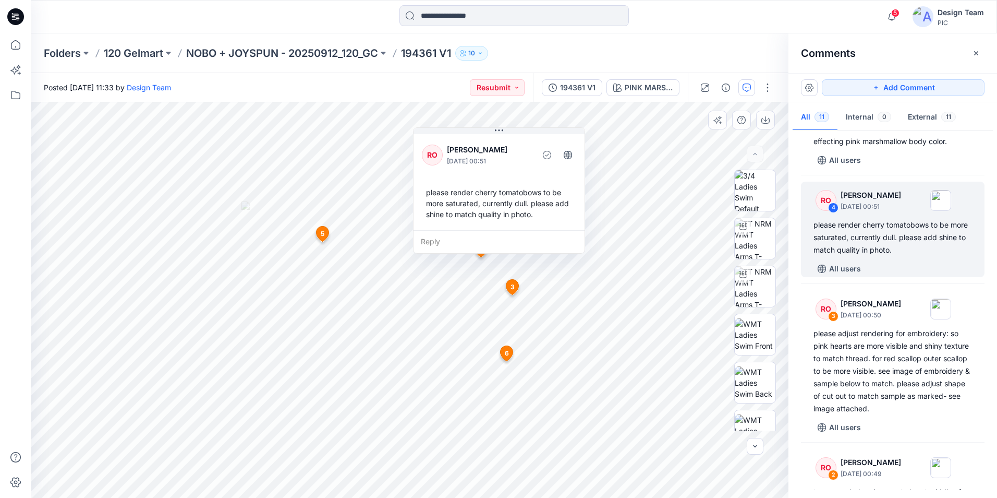
drag, startPoint x: 603, startPoint y: 163, endPoint x: 443, endPoint y: 182, distance: 160.7
click at [443, 182] on div "RO Raquel Ortiz October 02, 2025 00:51 please render cherry tomatobows to be mo…" at bounding box center [499, 181] width 171 height 98
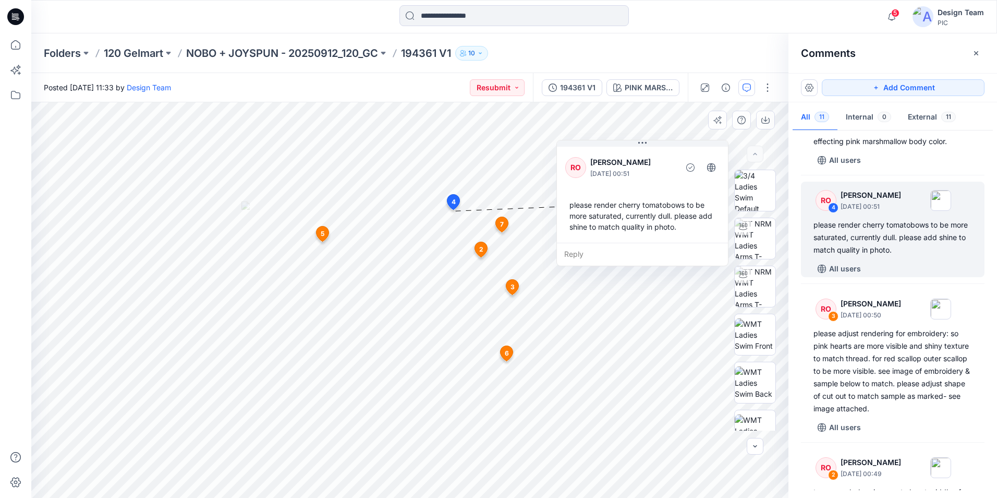
drag, startPoint x: 560, startPoint y: 187, endPoint x: 638, endPoint y: 185, distance: 78.3
click at [638, 185] on div "RO Raquel Ortiz October 02, 2025 00:51 please render cherry tomatobows to be mo…" at bounding box center [642, 193] width 171 height 98
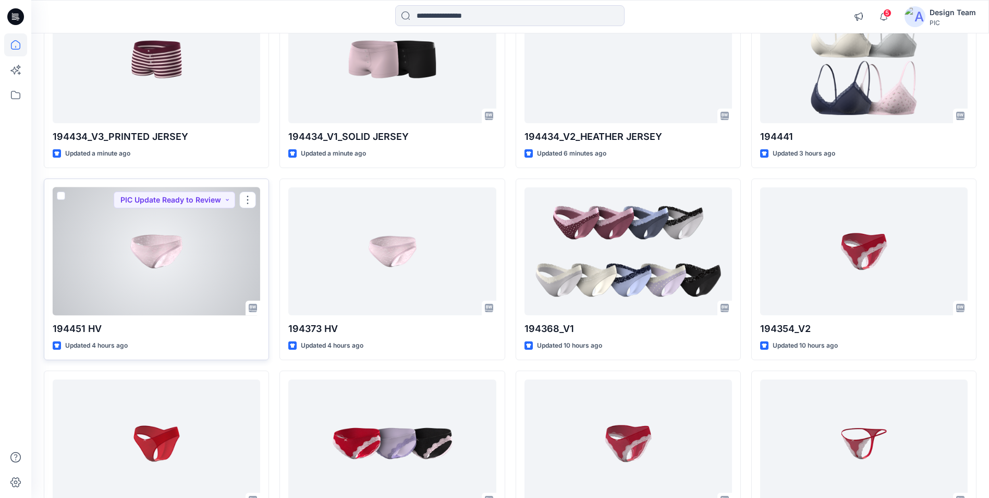
scroll to position [261, 0]
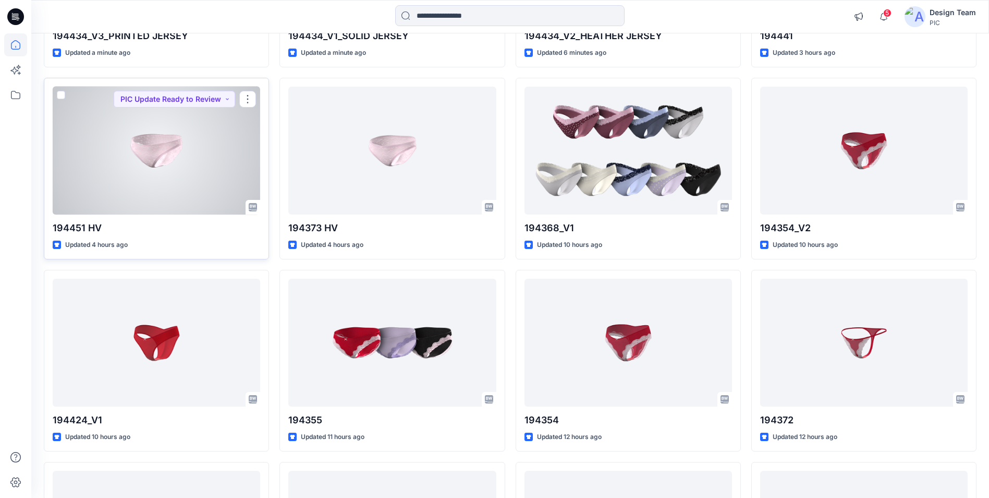
click at [164, 176] on div at bounding box center [157, 151] width 208 height 128
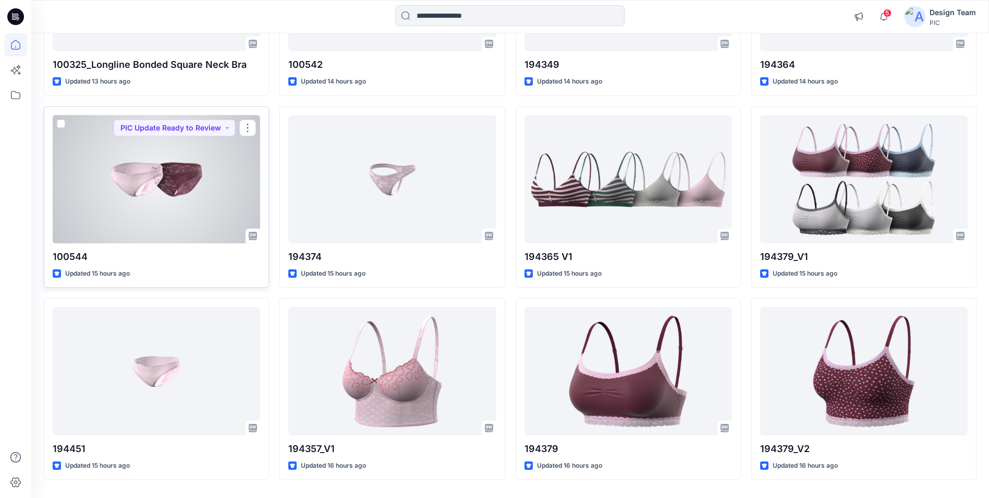
scroll to position [835, 0]
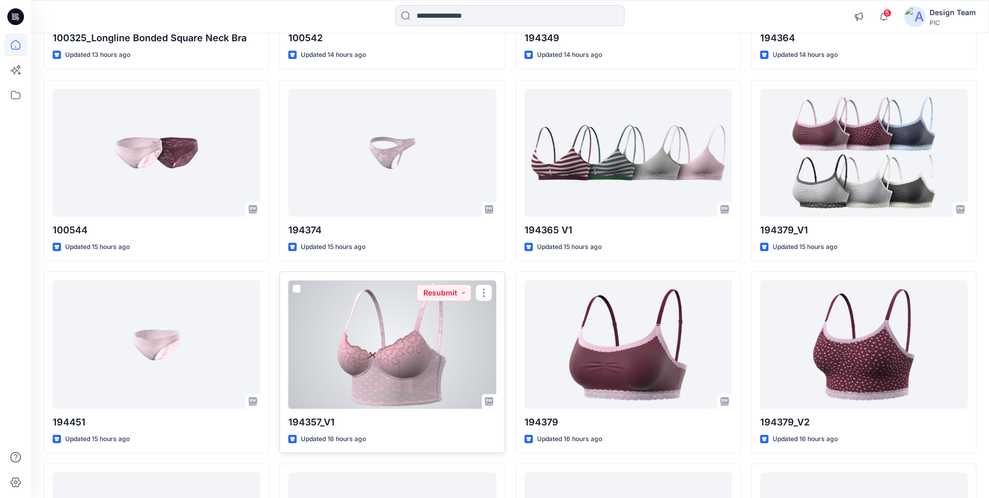
click at [481, 351] on div at bounding box center [392, 344] width 208 height 128
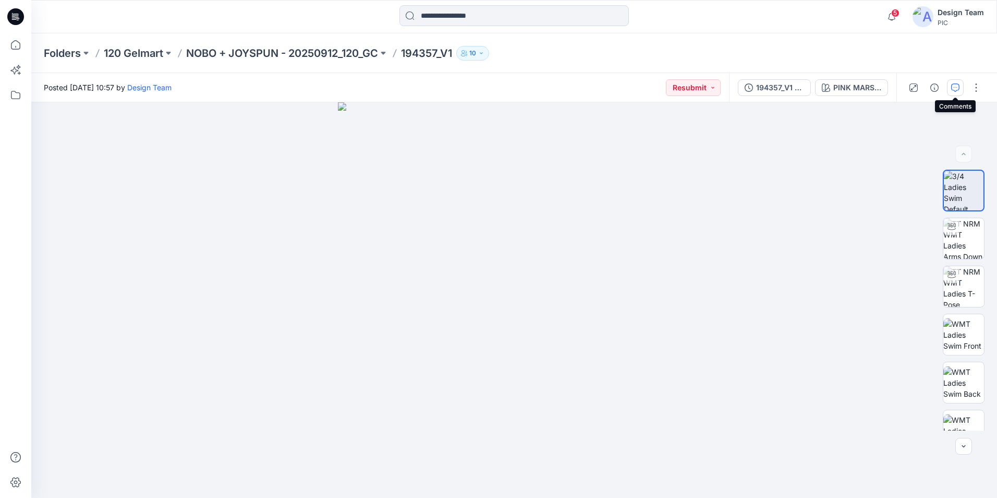
click at [956, 90] on icon "button" at bounding box center [955, 87] width 8 height 8
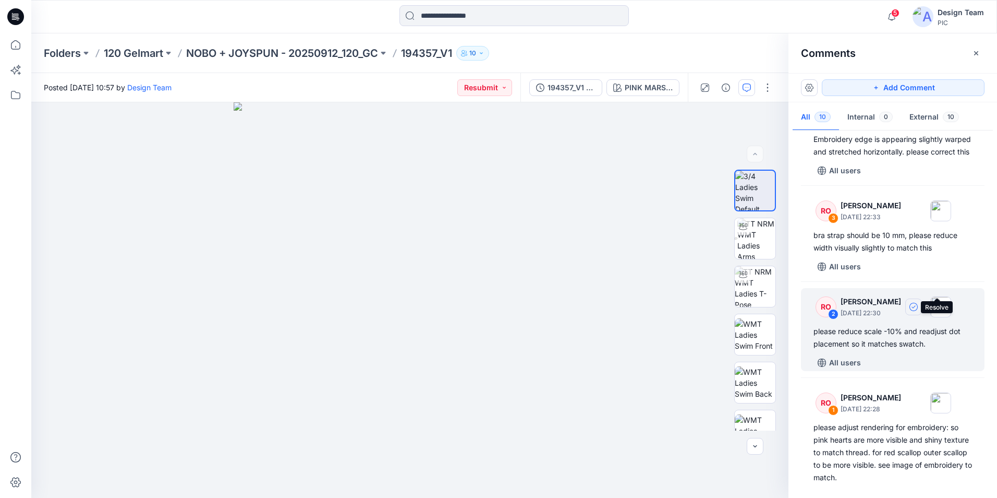
scroll to position [678, 0]
